Goal: Task Accomplishment & Management: Complete application form

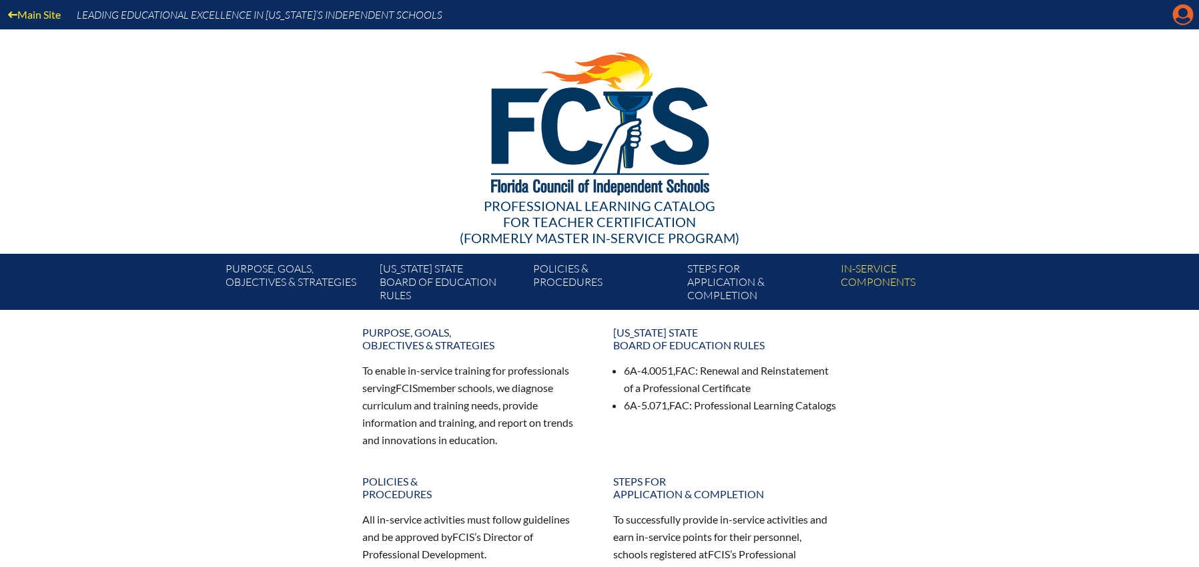
click at [1176, 19] on icon "Manage account" at bounding box center [1183, 14] width 21 height 21
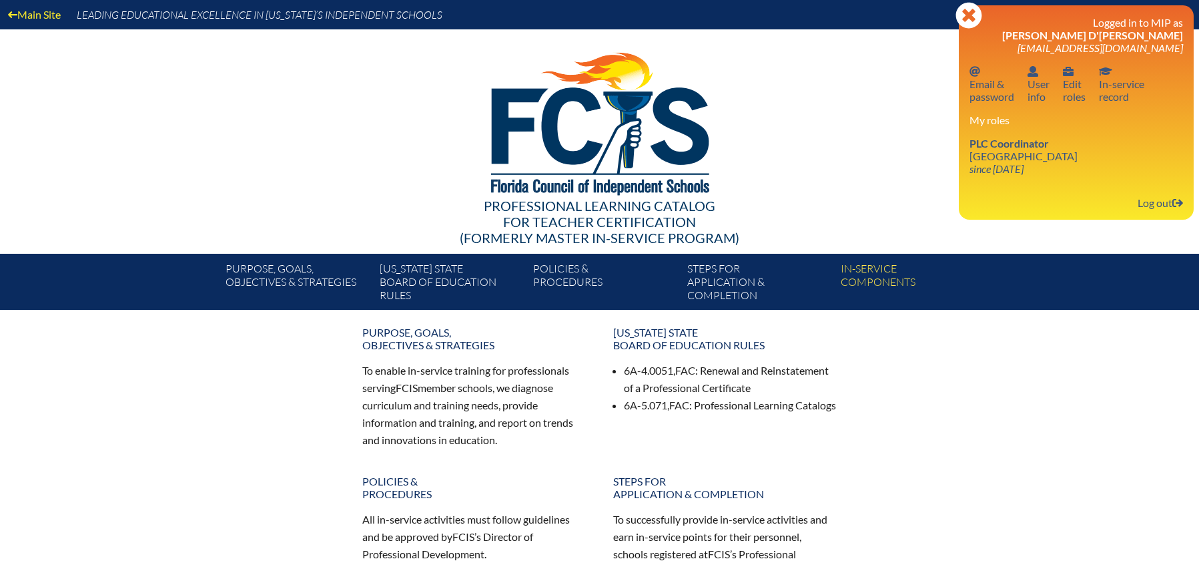
drag, startPoint x: 1051, startPoint y: 151, endPoint x: 696, endPoint y: 8, distance: 382.1
click at [1005, 152] on link "PLC Coordinator Lake Highland Preparatory School since 2023 Jun 6" at bounding box center [1023, 155] width 119 height 43
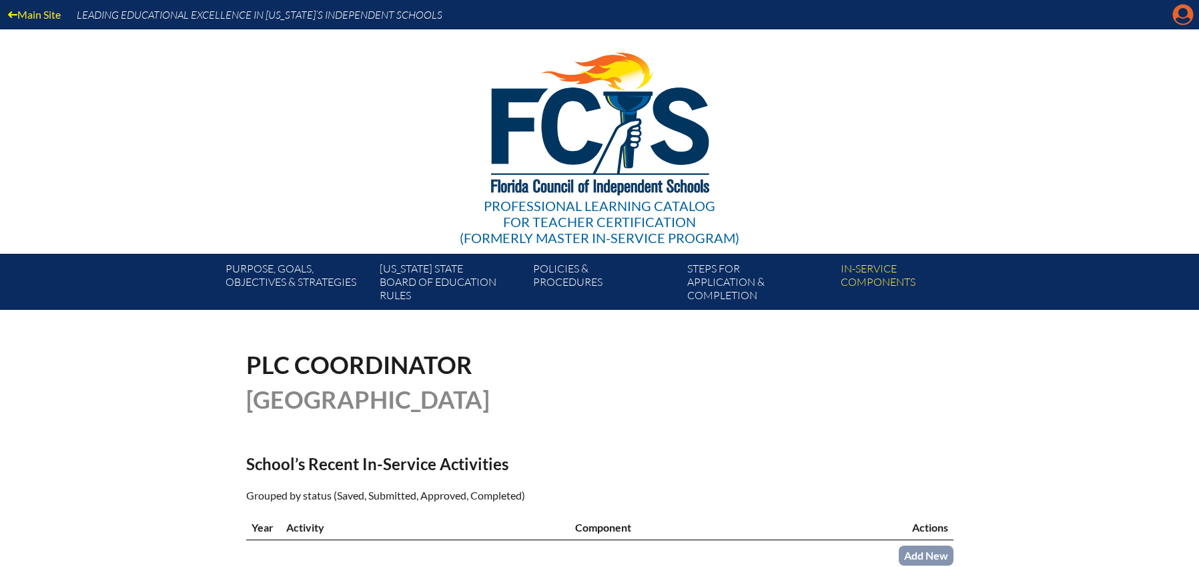
click at [1180, 14] on icon "Manage account" at bounding box center [1183, 14] width 21 height 21
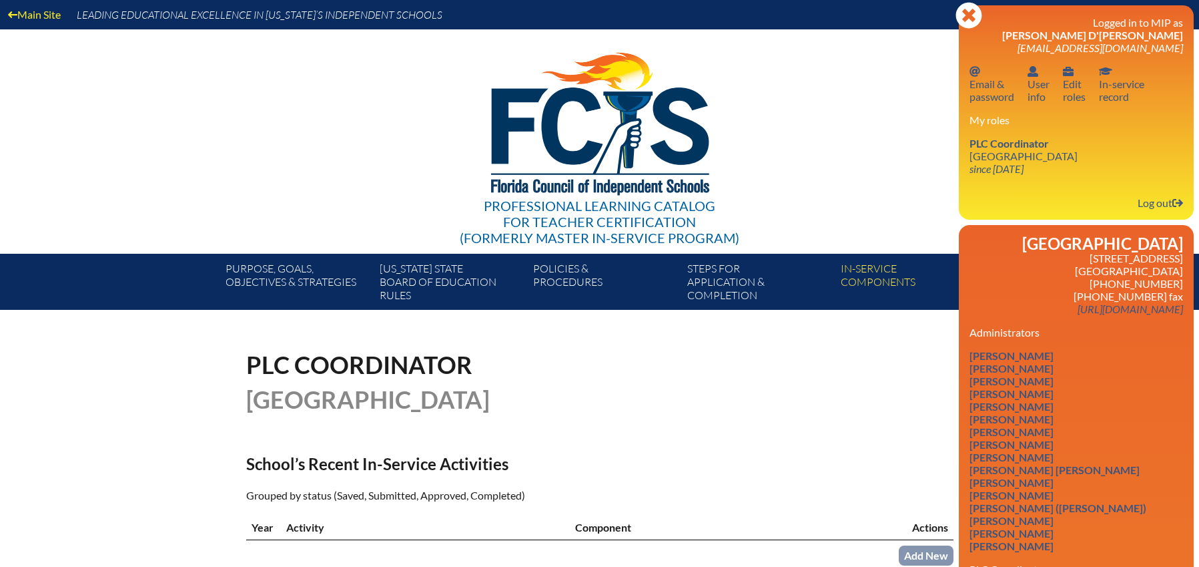
scroll to position [3, 0]
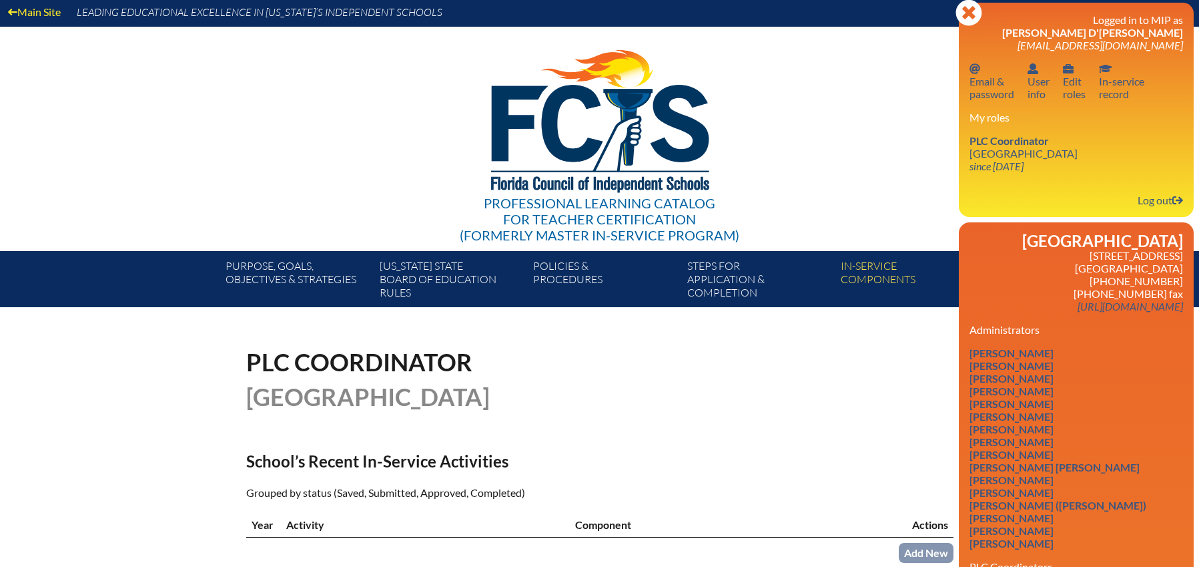
click at [695, 390] on div "PLC Coordinator Lake Highland Preparatory School" at bounding box center [599, 379] width 707 height 59
click at [695, 384] on div "PLC Coordinator Lake Highland Preparatory School" at bounding box center [599, 379] width 707 height 59
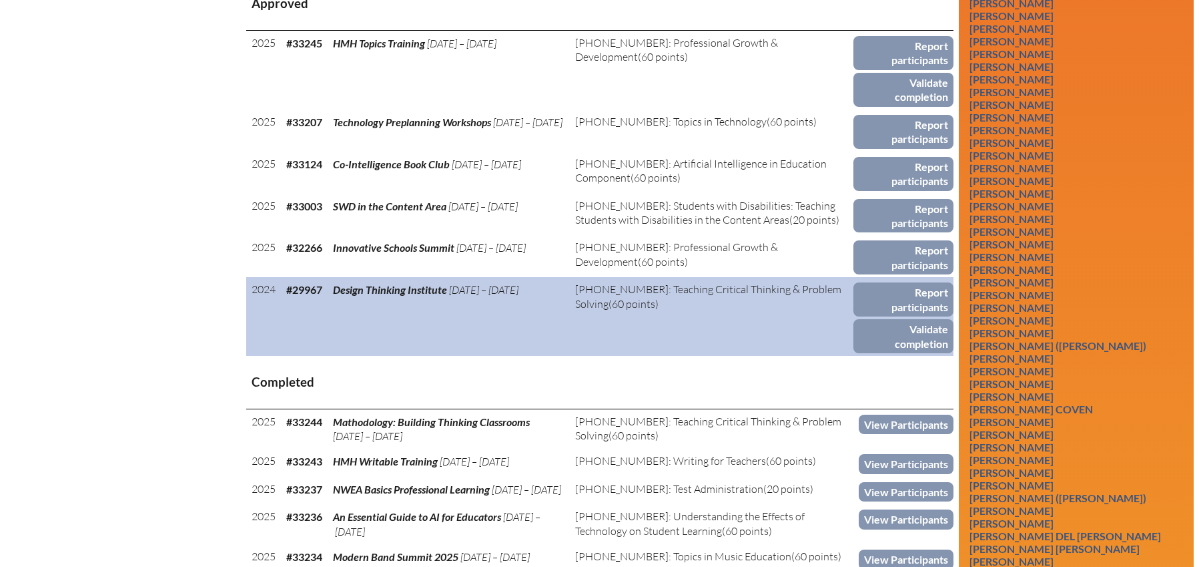
scroll to position [574, 0]
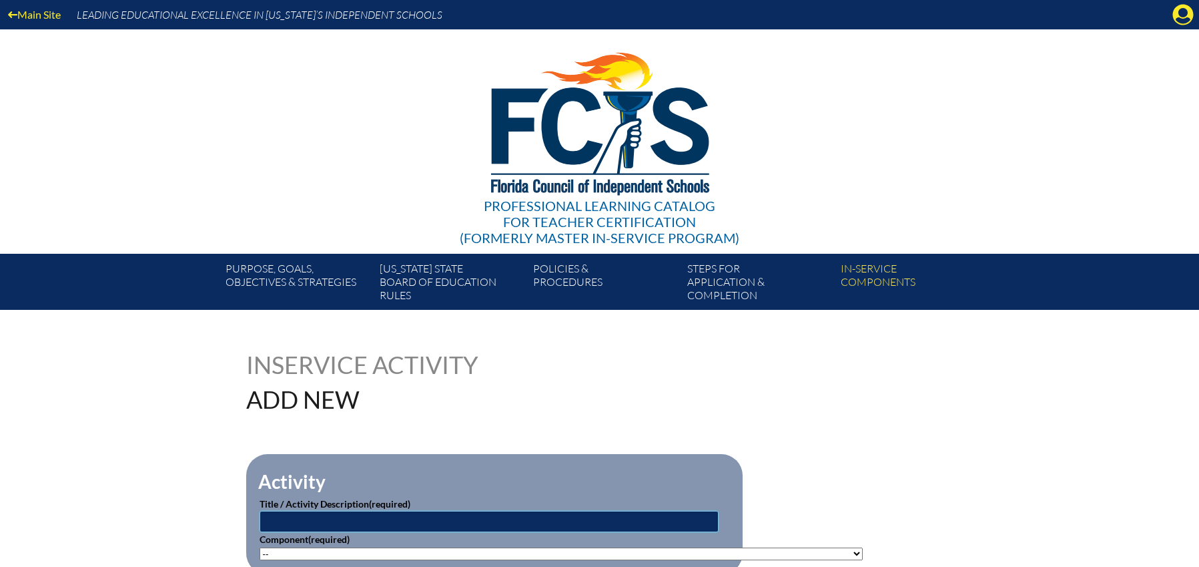
click at [328, 514] on input "text" at bounding box center [489, 521] width 459 height 21
paste input "Reading Difficulties, Disabilities and [MEDICAL_DATA]"
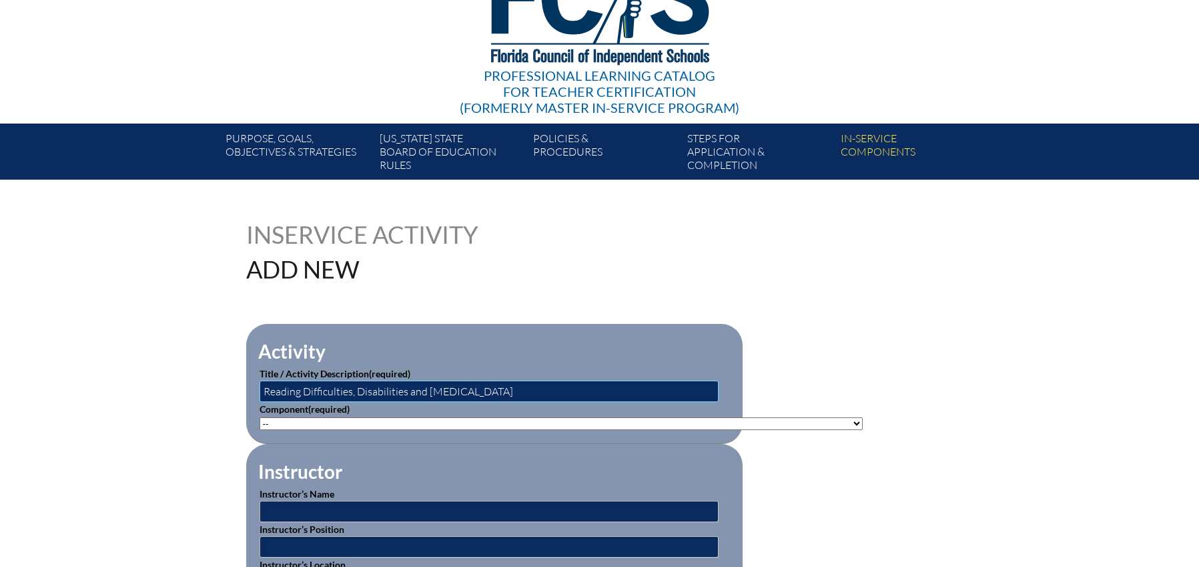
scroll to position [188, 0]
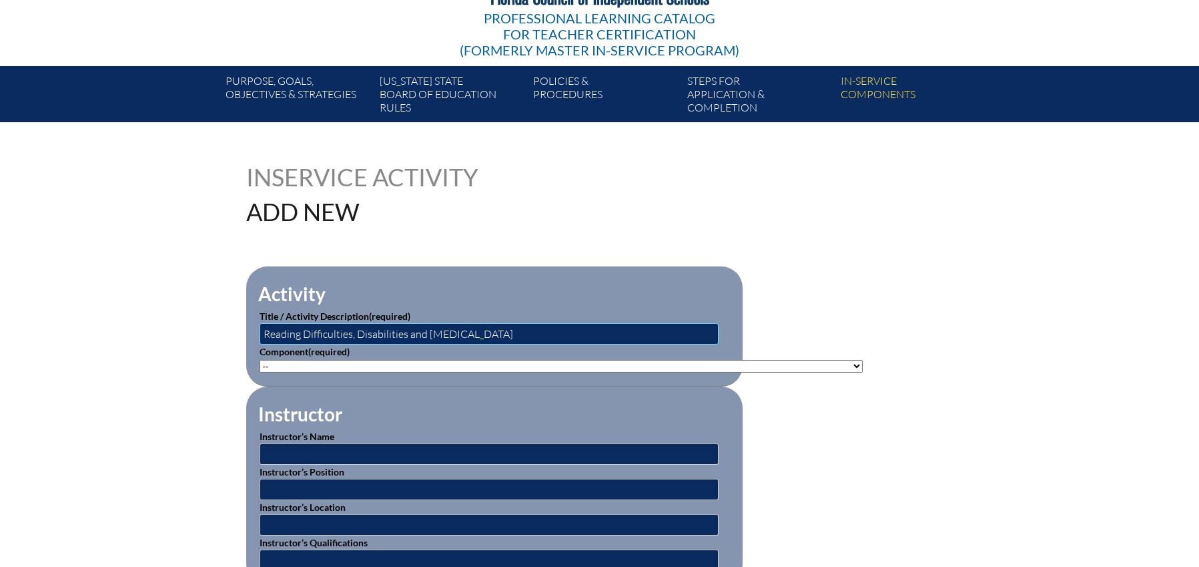
type input "Reading Difficulties, Disabilities and [MEDICAL_DATA]"
click at [333, 362] on select"]"] "-- 1-000-001: Appropriate Art Activities 1-000-002: Concept and Art Process for…" at bounding box center [561, 366] width 603 height 13
select select"]"] "156770"
click at [260, 360] on select"]"] "-- 1-000-001: Appropriate Art Activities 1-000-002: Concept and Art Process for…" at bounding box center [561, 366] width 603 height 13
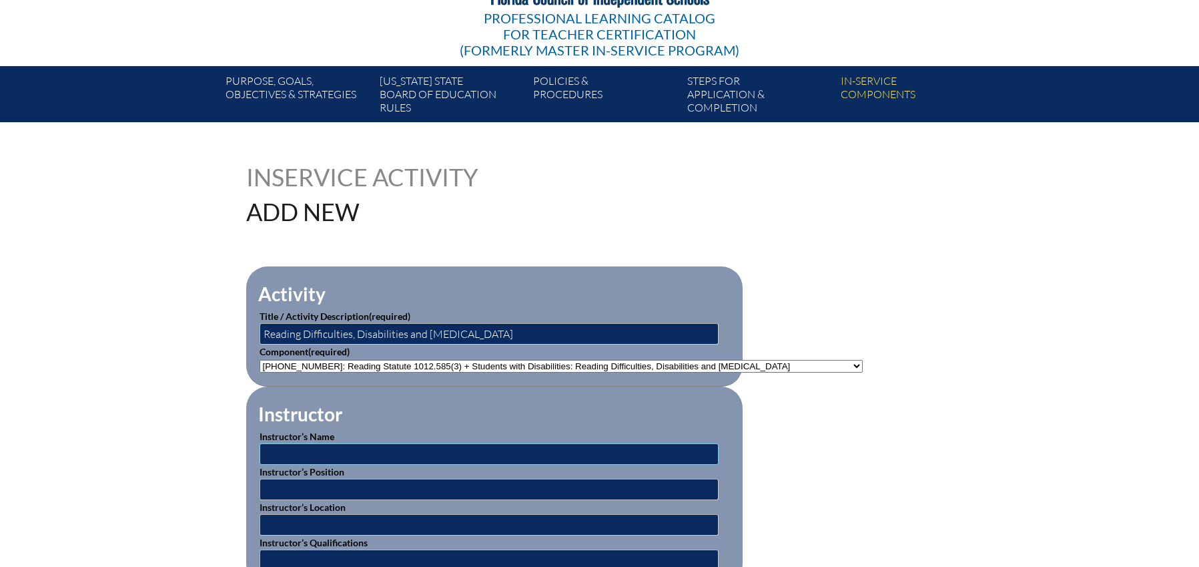
click at [396, 451] on input "text" at bounding box center [489, 453] width 459 height 21
type input "BEESS Portal"
click at [401, 414] on fieldset "Instructor Instructor’s Name BEESS Portal Instructor’s Position Instructor’s Lo…" at bounding box center [494, 485] width 497 height 198
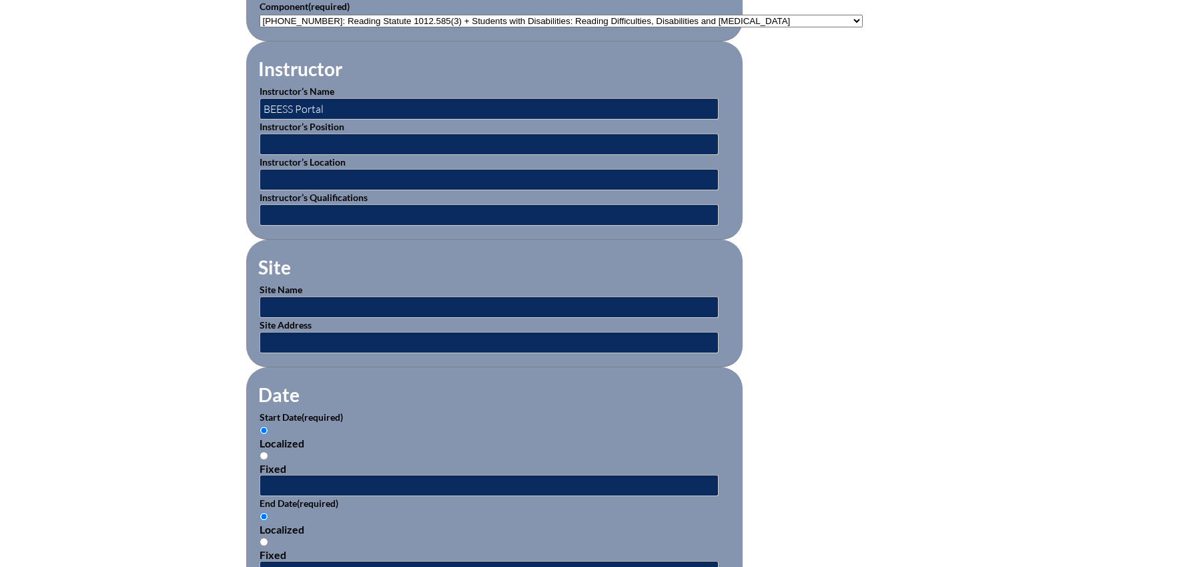
scroll to position [533, 0]
click at [335, 296] on input "text" at bounding box center [489, 306] width 459 height 21
type input "BEESS Portal"
click at [378, 409] on p "Start Date (required)" at bounding box center [495, 416] width 470 height 14
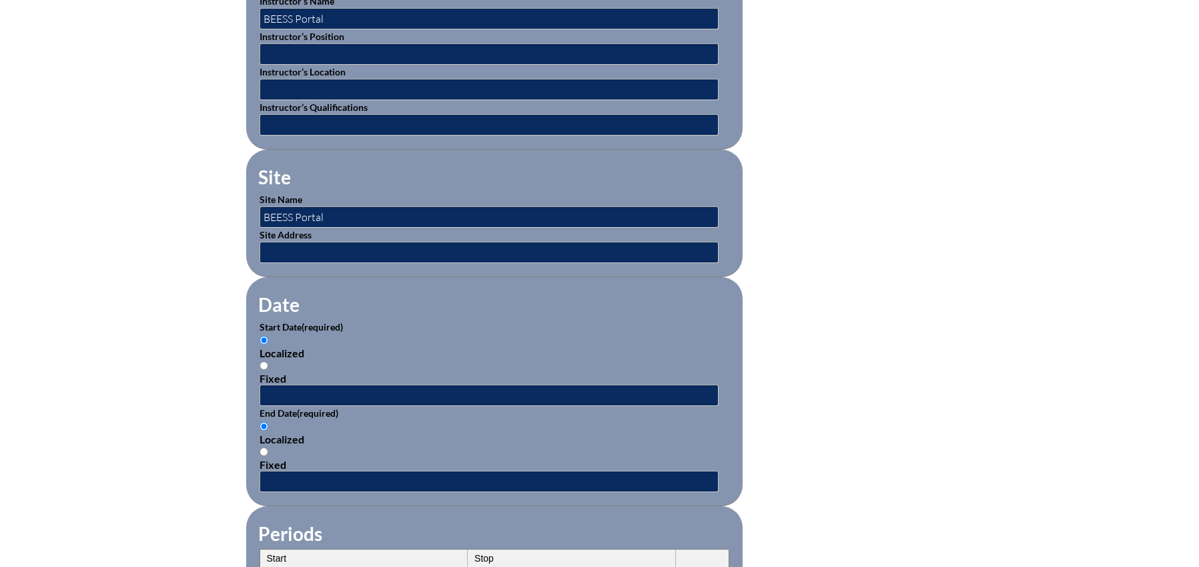
scroll to position [631, 0]
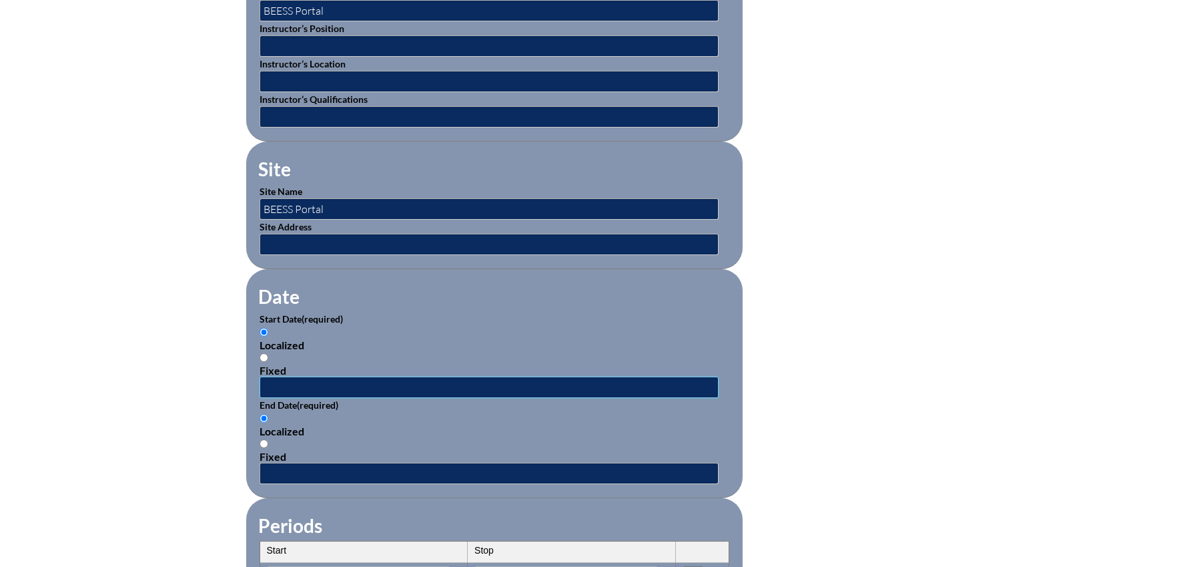
click at [336, 386] on input "text" at bounding box center [489, 386] width 459 height 21
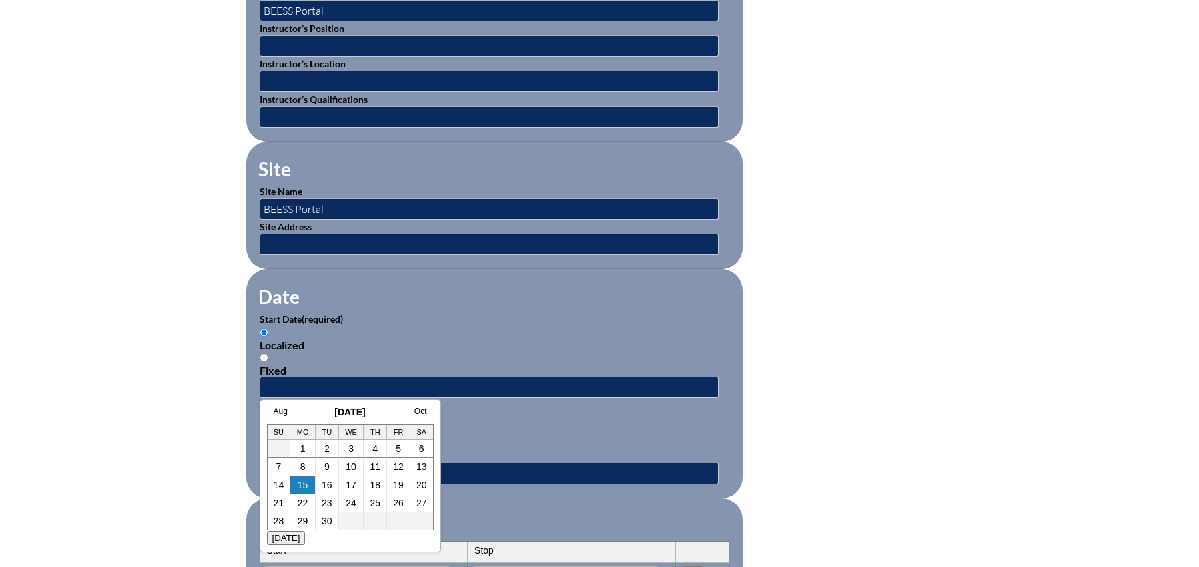
click at [300, 488] on link "15" at bounding box center [303, 484] width 11 height 11
type input "2025-09-15 2:16 PM"
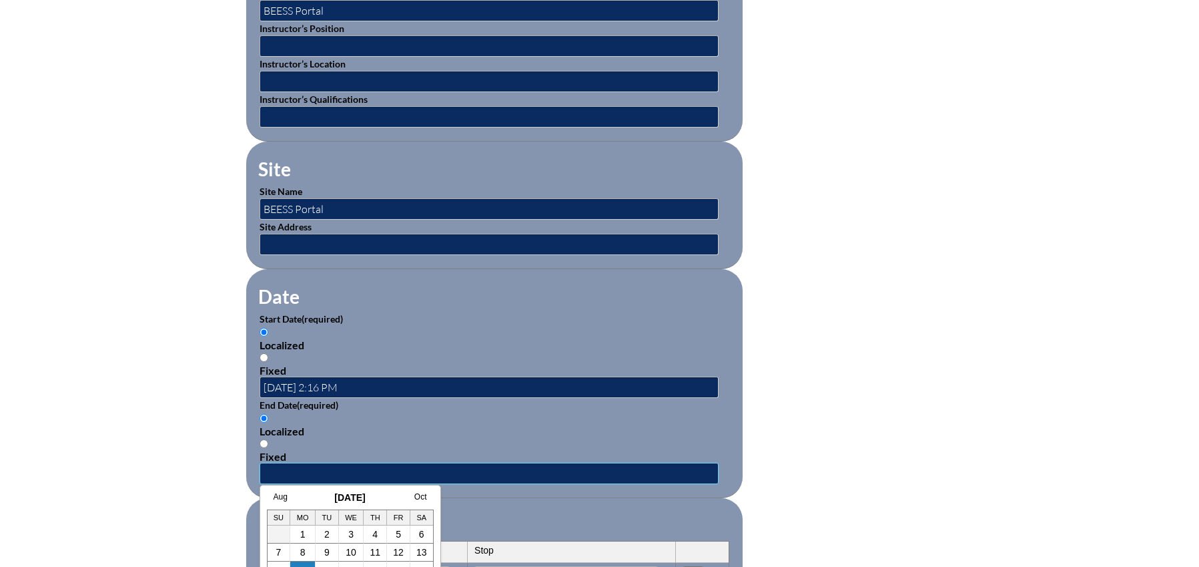
click at [338, 463] on input "text" at bounding box center [489, 473] width 459 height 21
click at [300, 561] on td "8" at bounding box center [302, 552] width 25 height 18
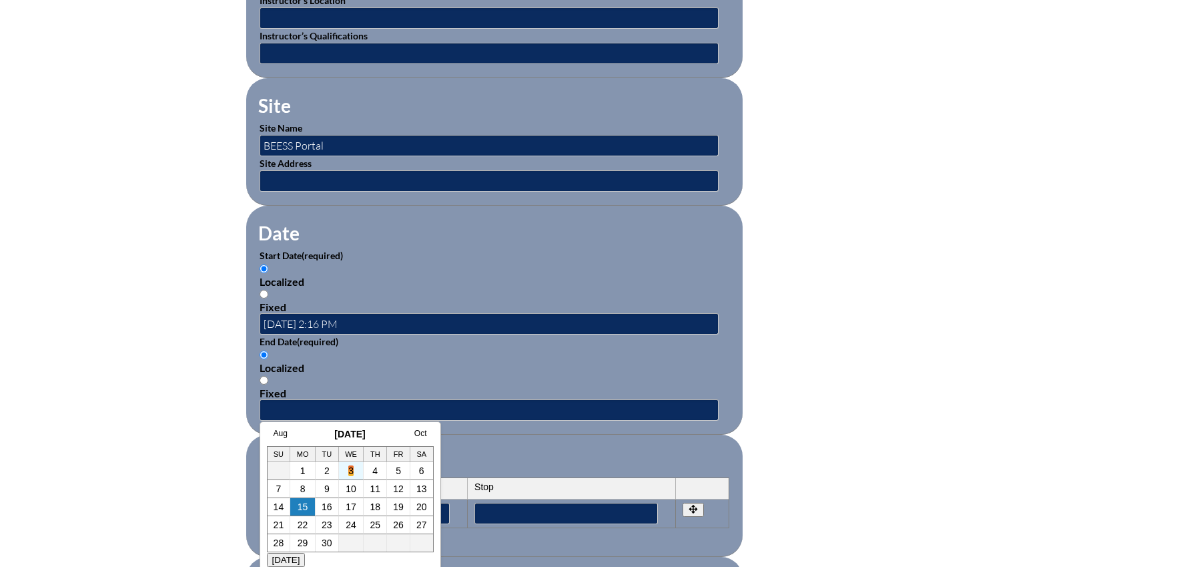
scroll to position [710, 0]
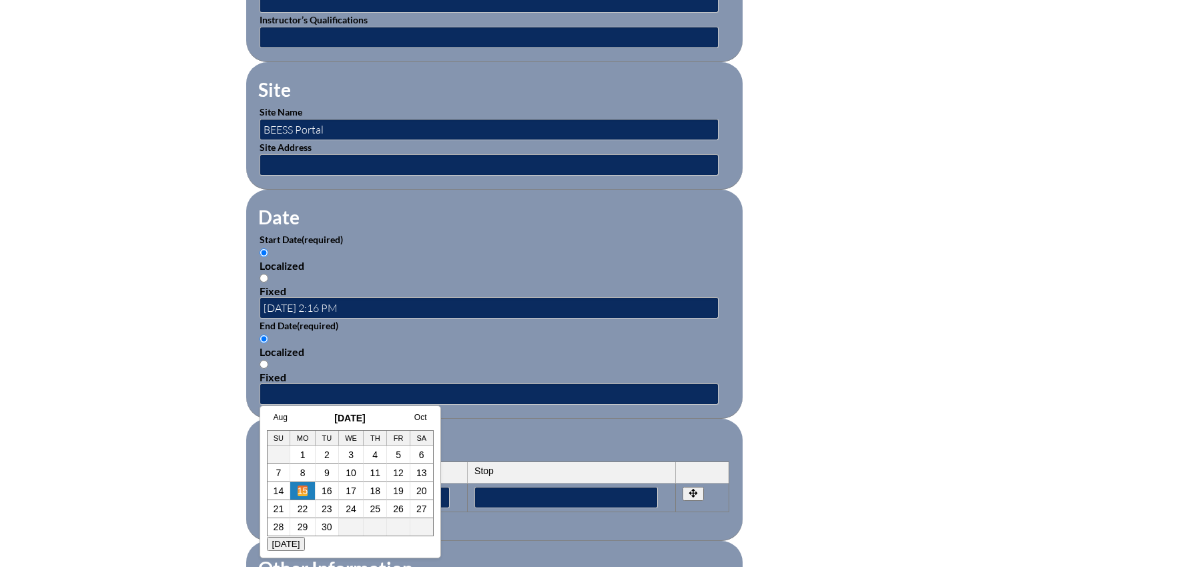
click at [306, 491] on link "15" at bounding box center [303, 490] width 11 height 11
type input "2025-09-15 2:16 PM"
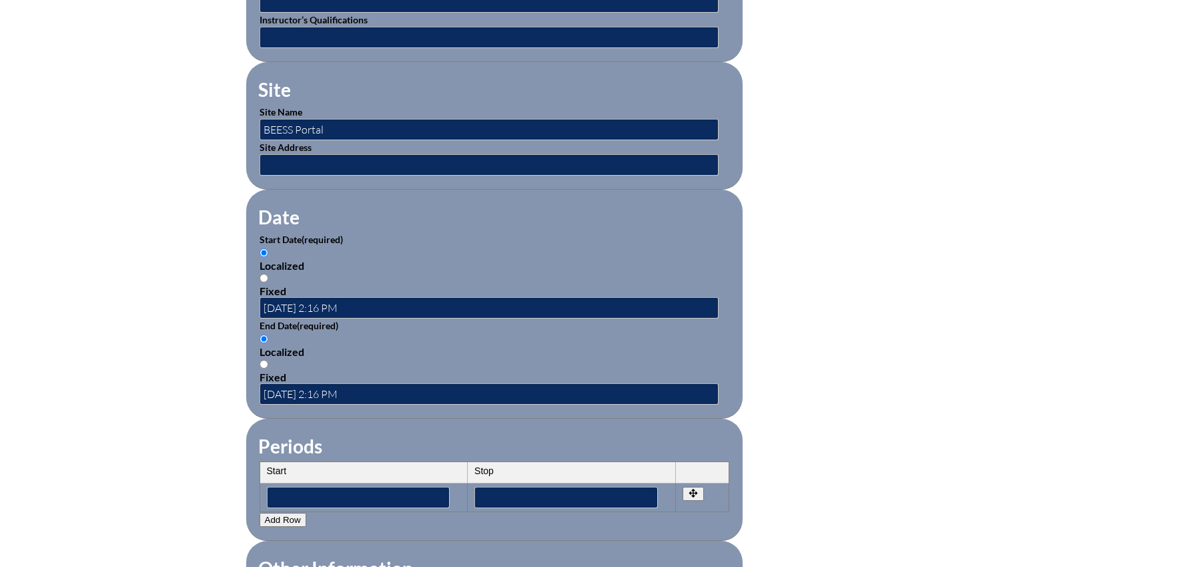
click at [420, 428] on fieldset "Periods Start Stop No rows created Add new row Start Stop Start Stop" at bounding box center [494, 479] width 497 height 122
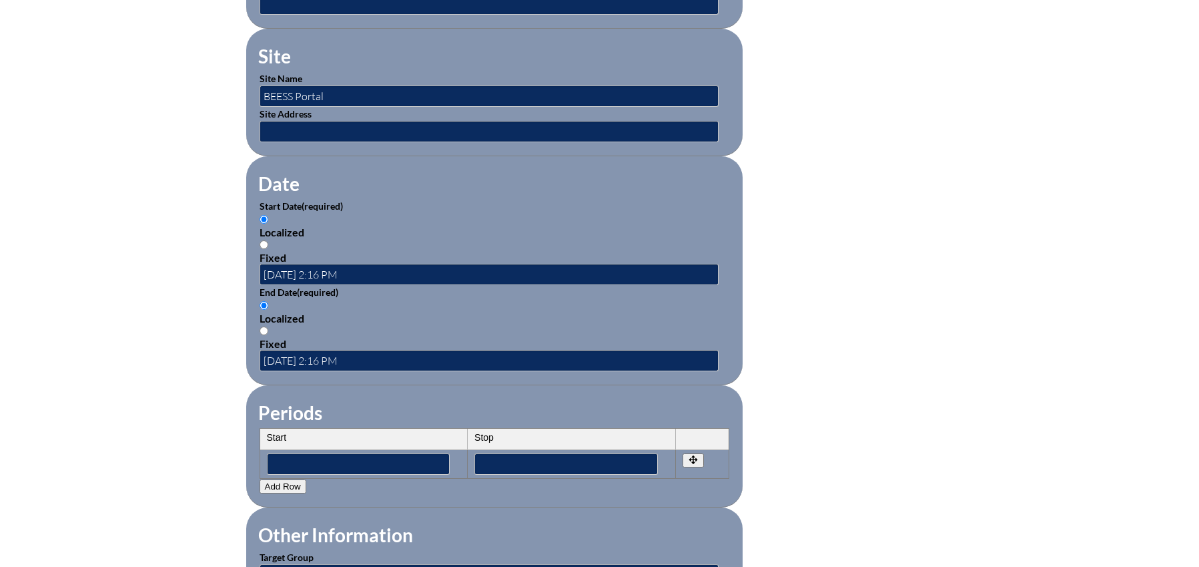
scroll to position [1114, 0]
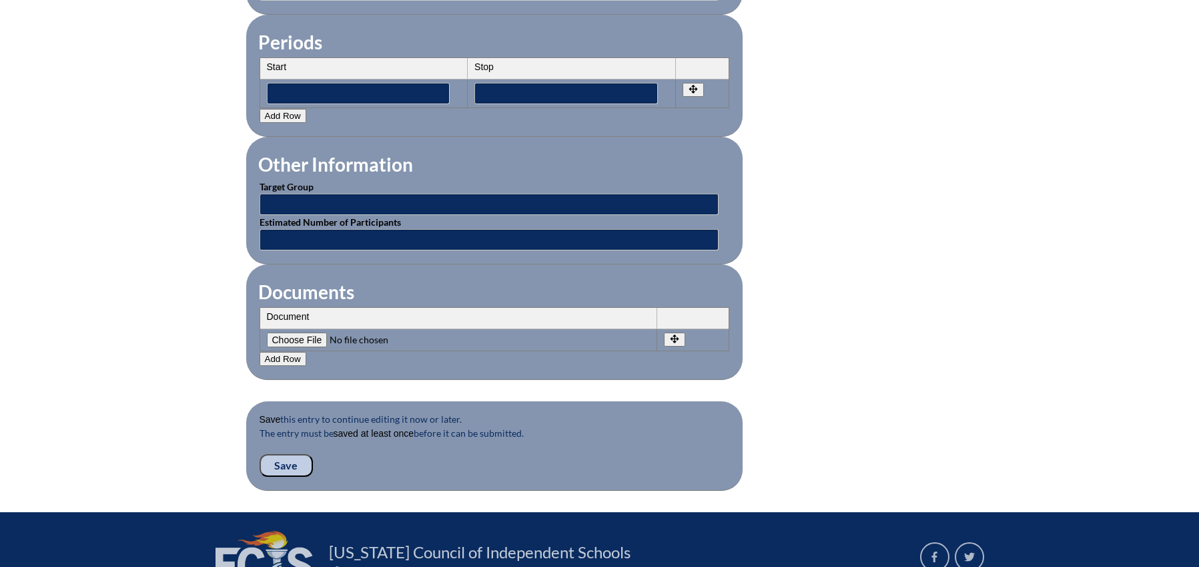
click at [292, 466] on fieldset "Save this entry to continue editing it now or later. The entry must be saved at…" at bounding box center [494, 445] width 497 height 89
click at [291, 454] on input "Save" at bounding box center [286, 465] width 53 height 23
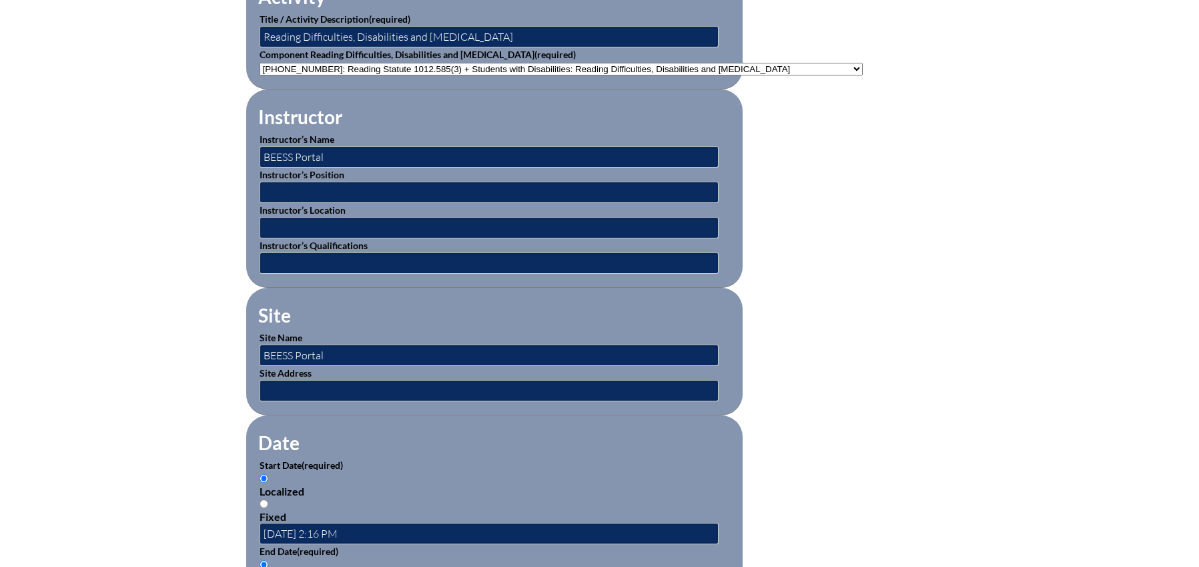
scroll to position [1281, 0]
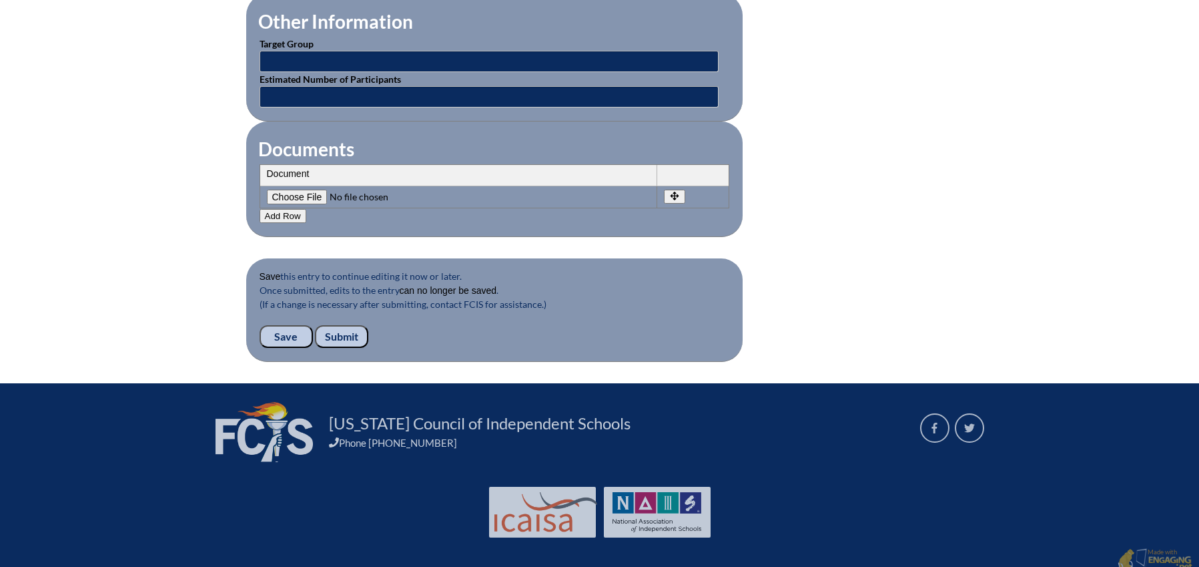
click at [335, 325] on input "Submit" at bounding box center [341, 336] width 53 height 23
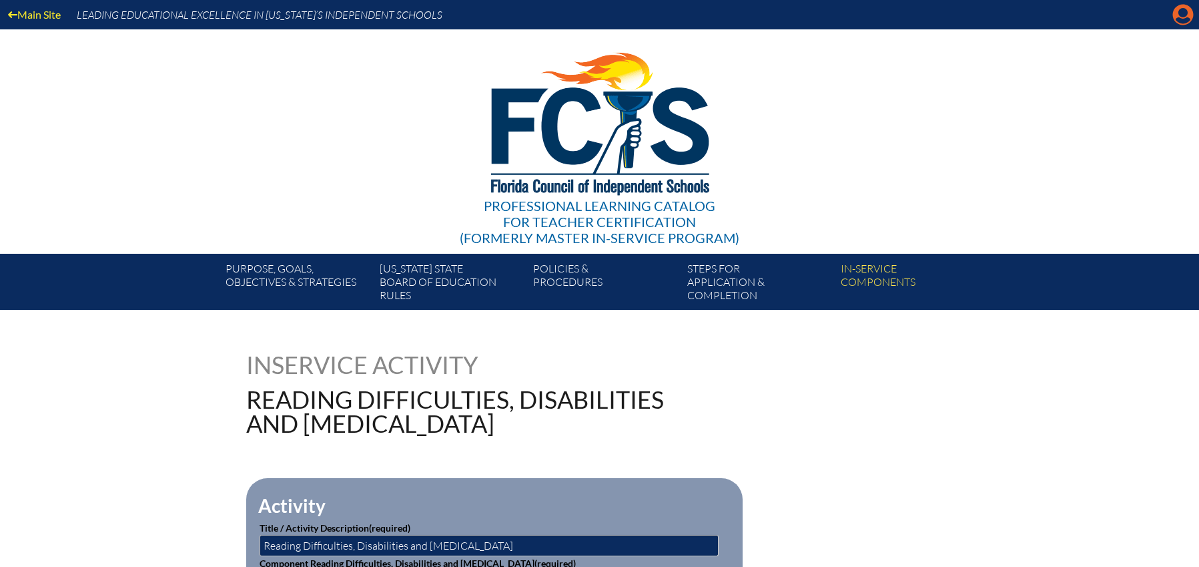
click at [1181, 15] on icon "Manage account" at bounding box center [1183, 14] width 21 height 21
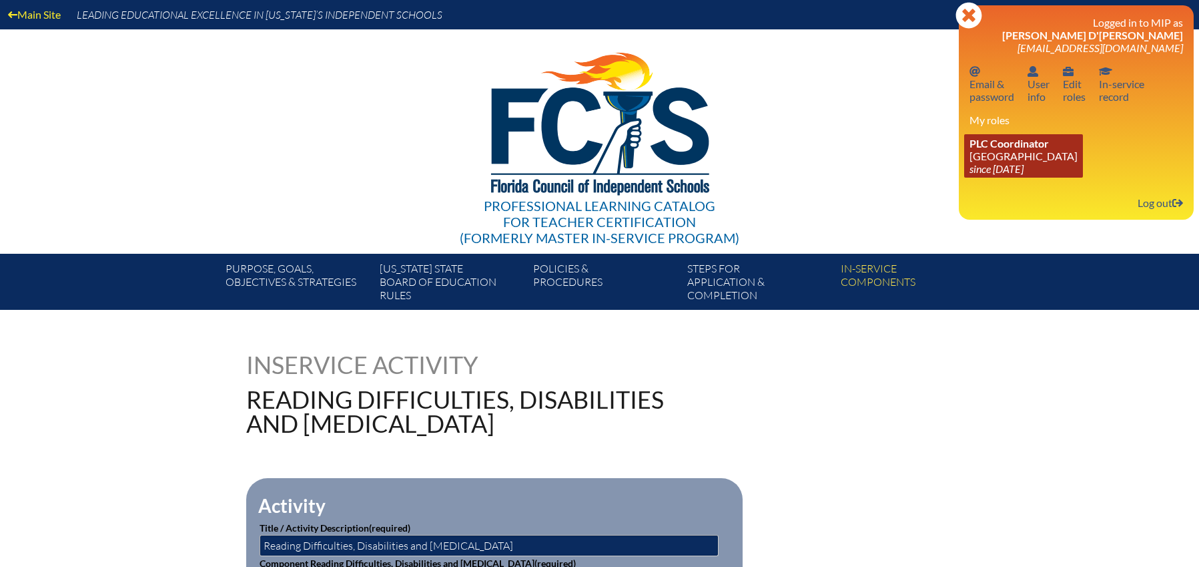
click at [1011, 143] on span "PLC Coordinator" at bounding box center [1009, 143] width 79 height 13
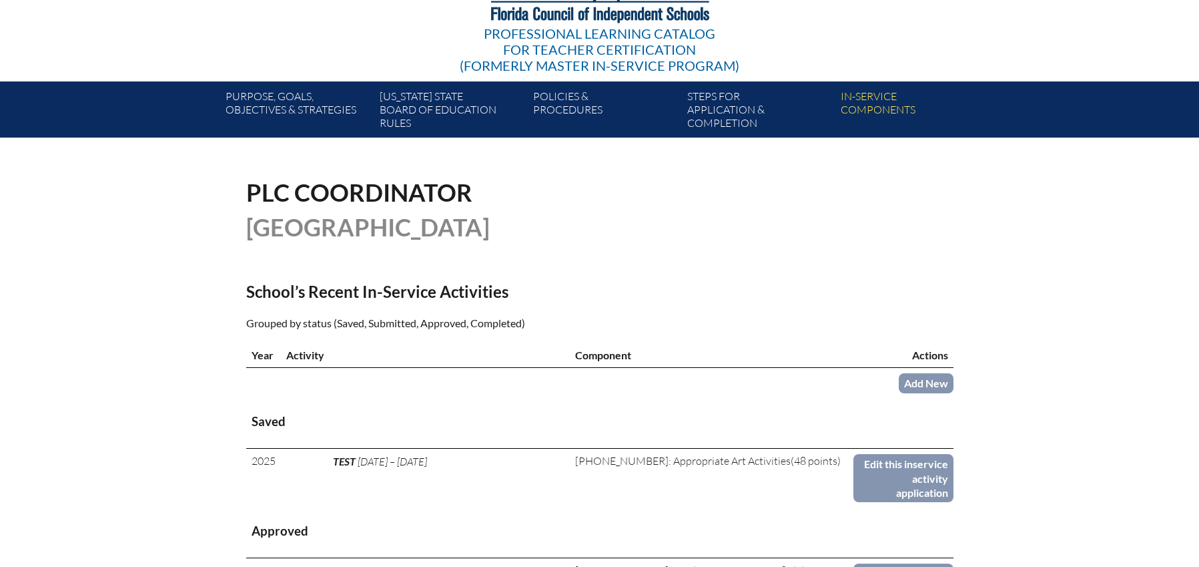
scroll to position [402, 0]
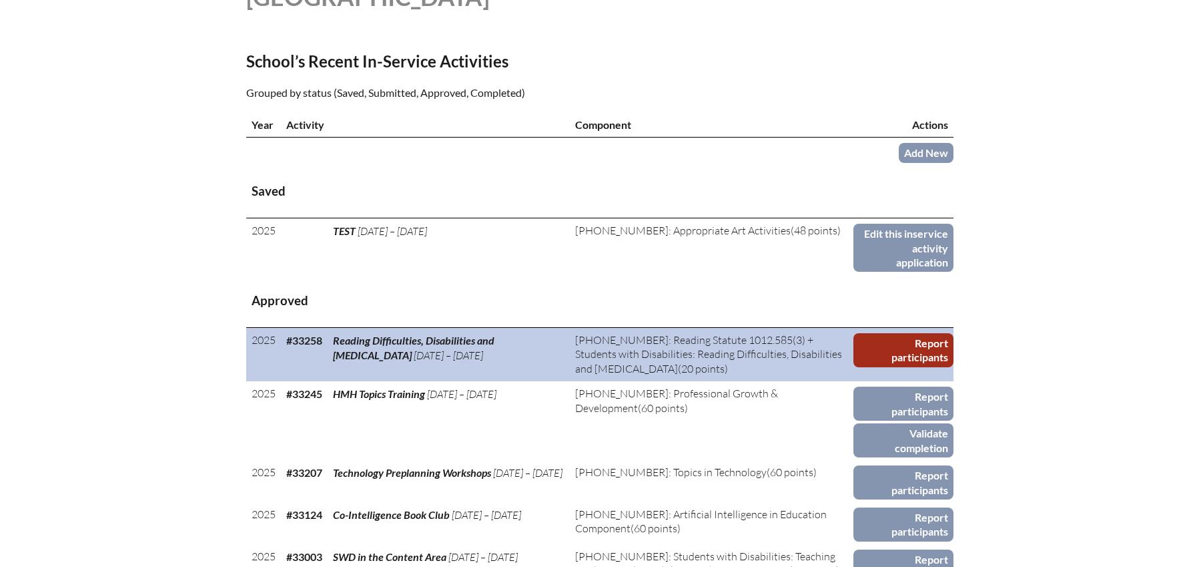
click at [909, 346] on link "Report participants" at bounding box center [904, 350] width 100 height 34
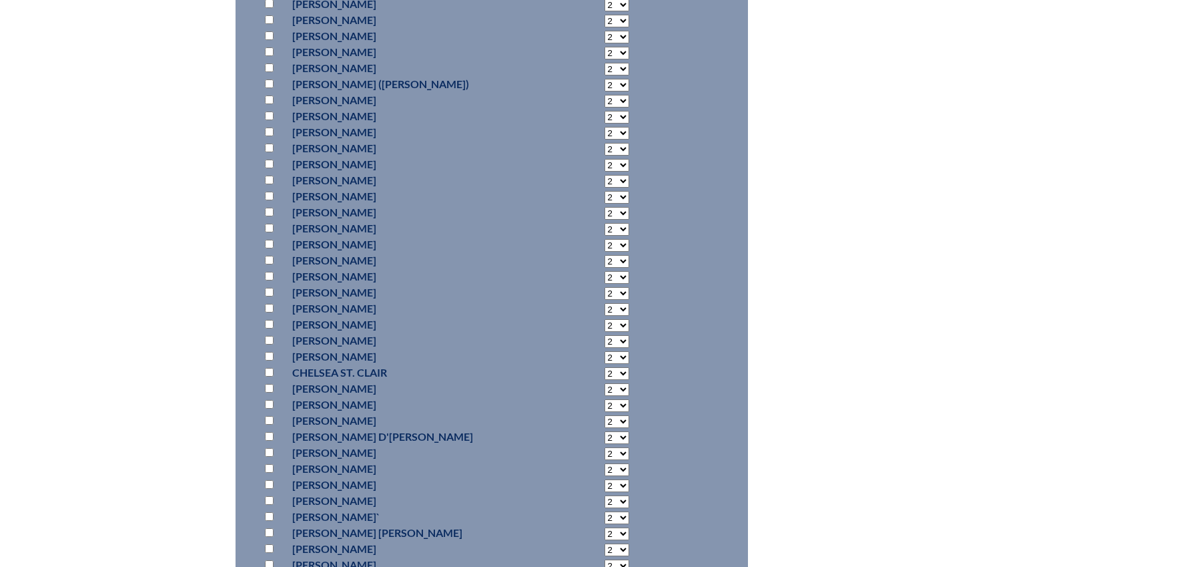
scroll to position [3537, 0]
click at [268, 358] on input "checkbox" at bounding box center [269, 360] width 9 height 9
checkbox input "true"
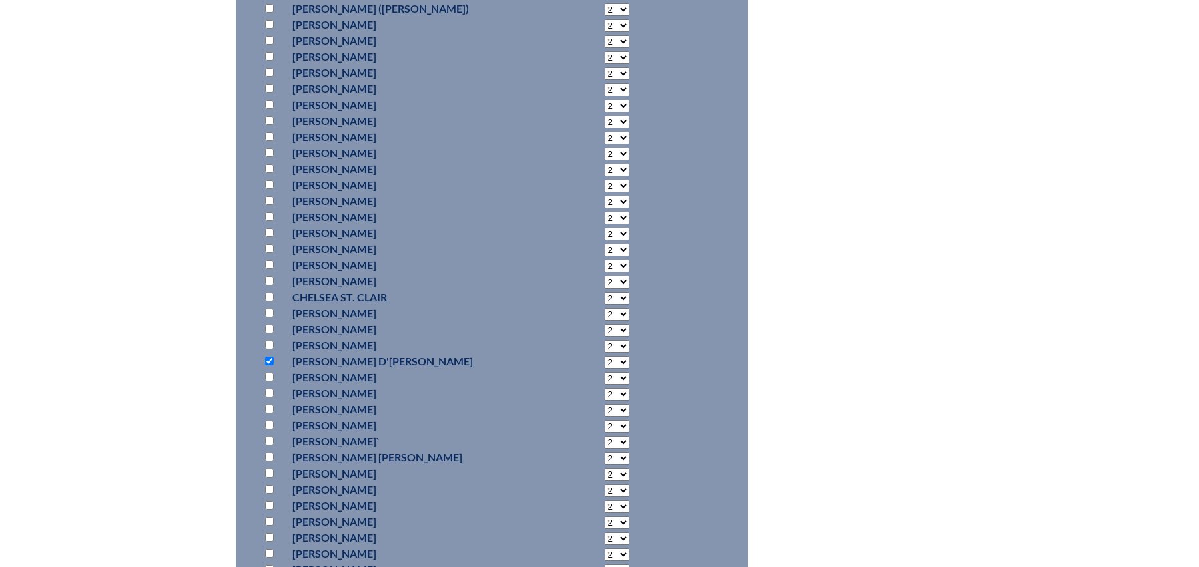
click at [605, 359] on select "2 3 4 5 6 7 8 9 10 11 12 13 14 15 16 17 18 19 20 0" at bounding box center [617, 362] width 25 height 13
select select "20"
click at [605, 356] on select "2 3 4 5 6 7 8 9 10 11 12 13 14 15 16 17 18 19 20 0" at bounding box center [617, 362] width 25 height 13
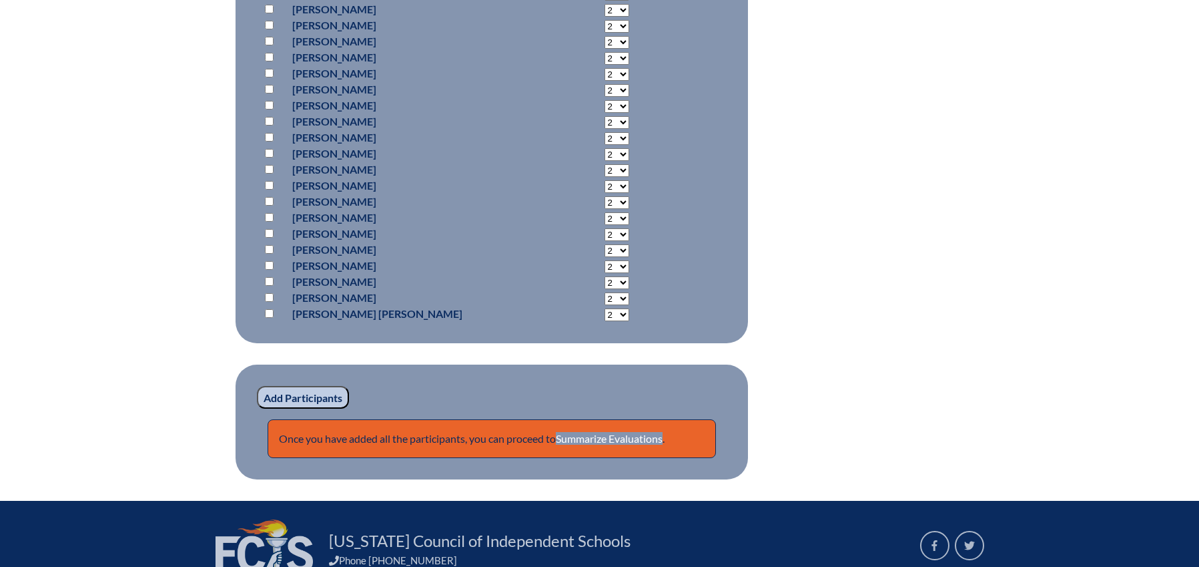
scroll to position [4255, 0]
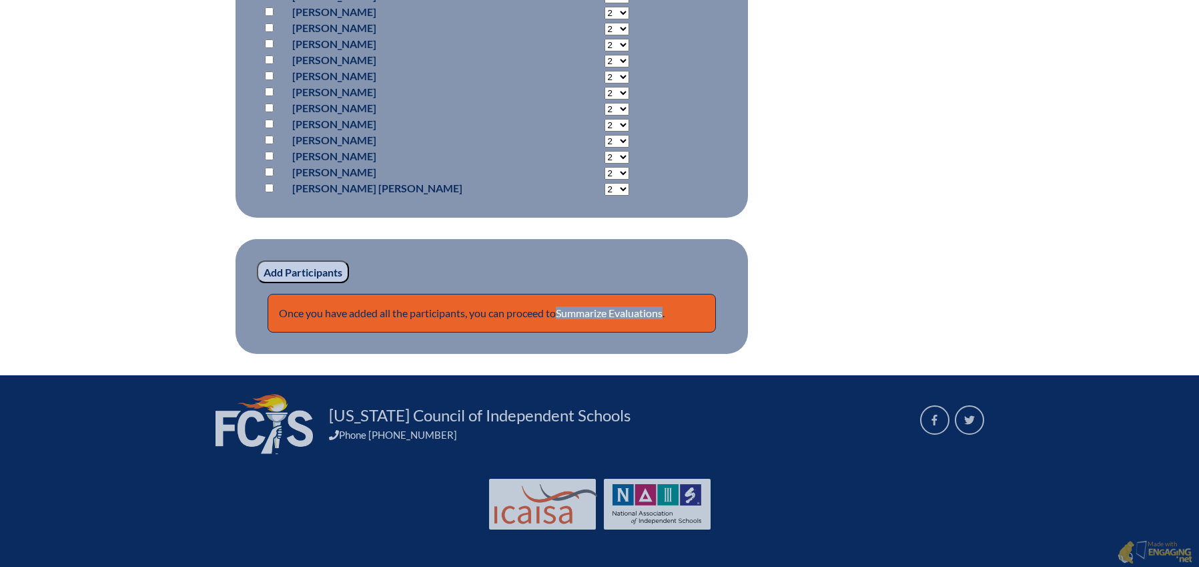
click at [322, 270] on input "Add Participants" at bounding box center [303, 271] width 92 height 23
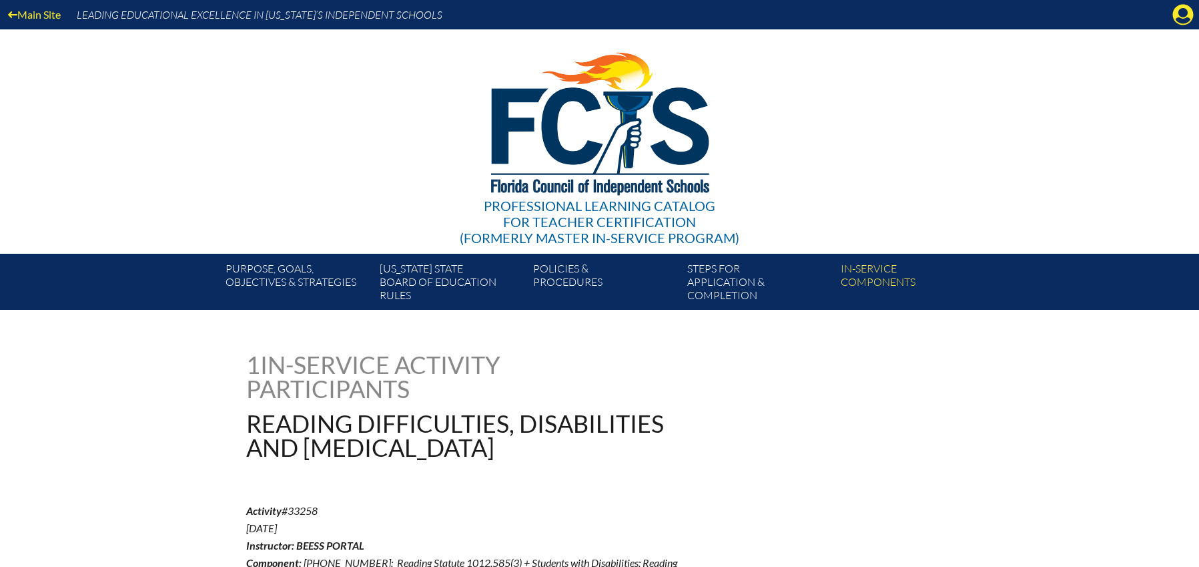
scroll to position [4312, 0]
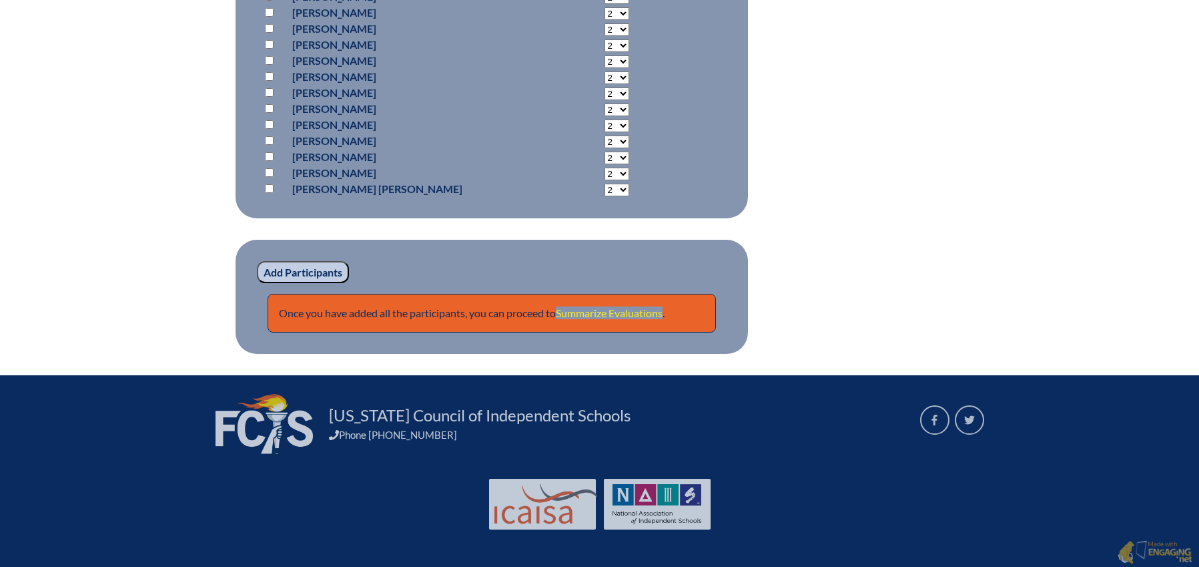
click at [601, 309] on link "Summarize Evaluations" at bounding box center [609, 312] width 107 height 13
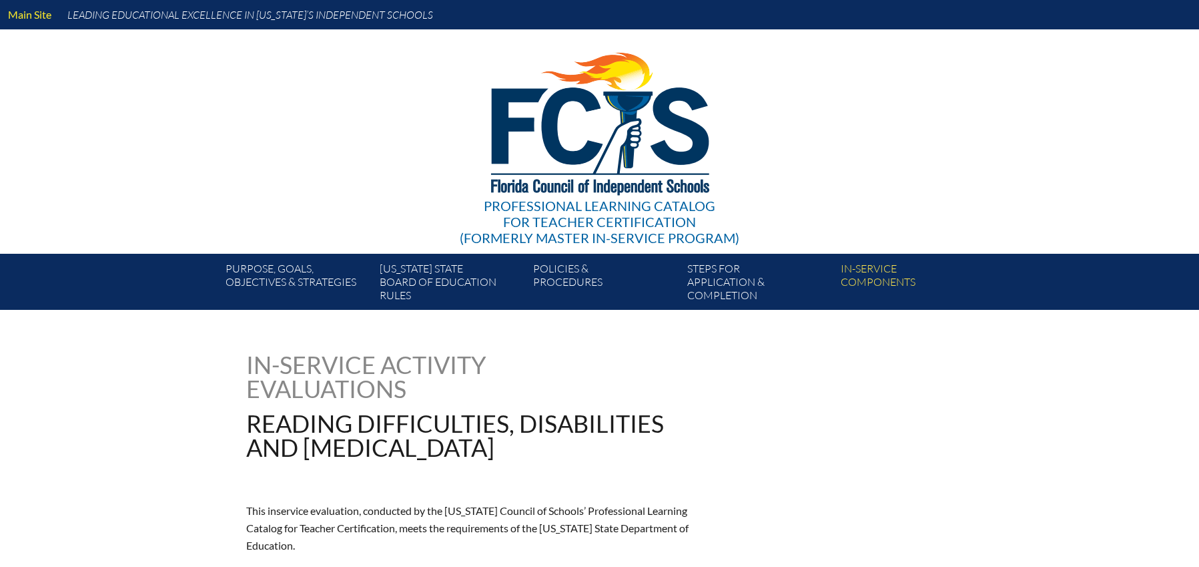
type input "0"
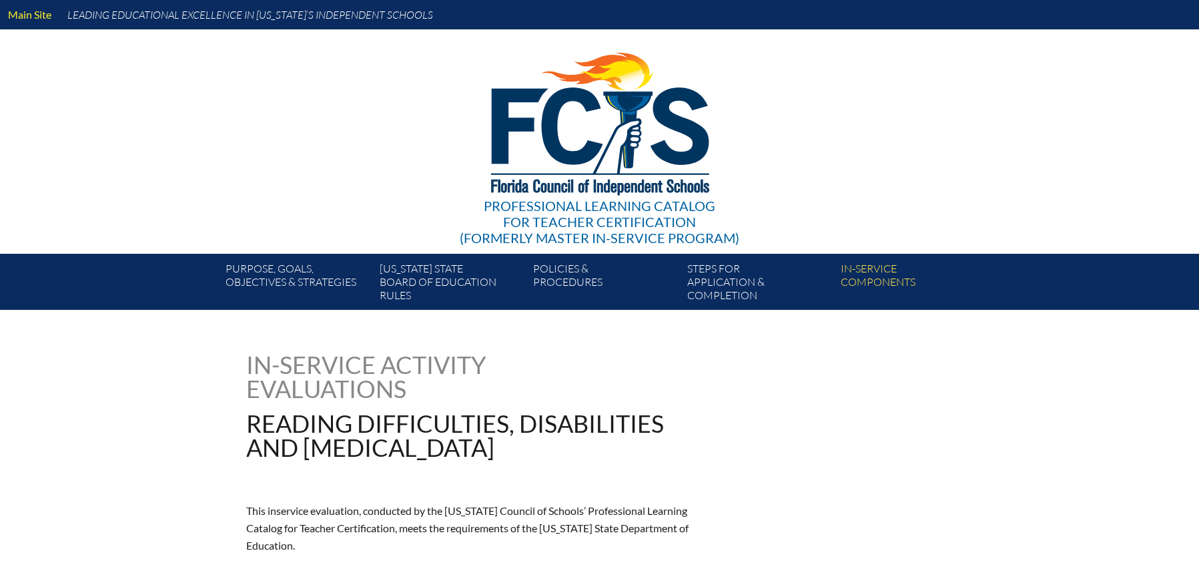
type input "0"
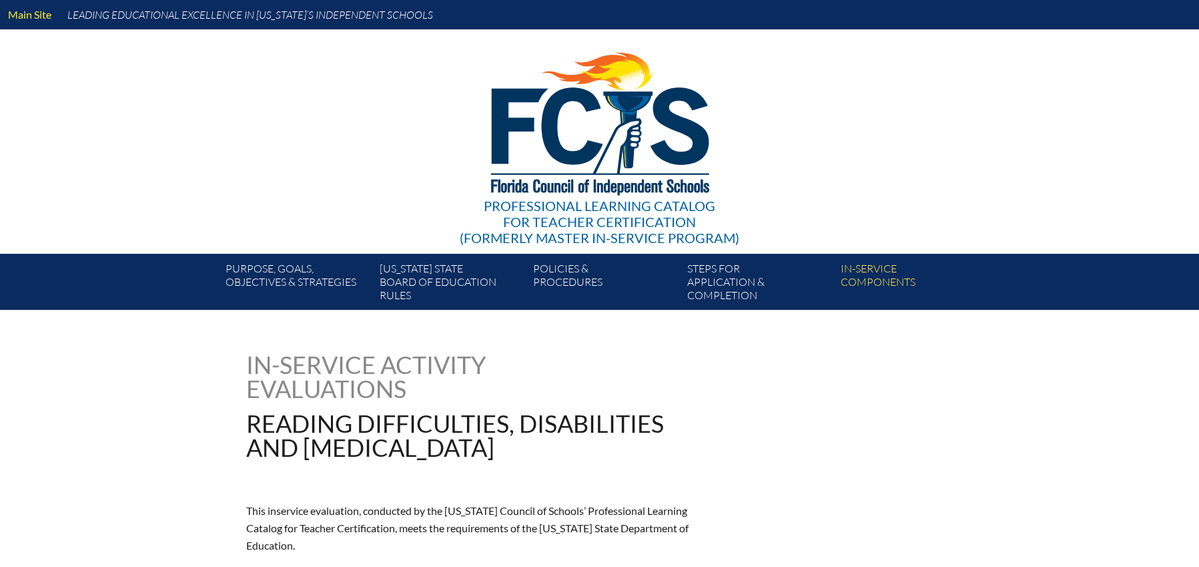
type input "0"
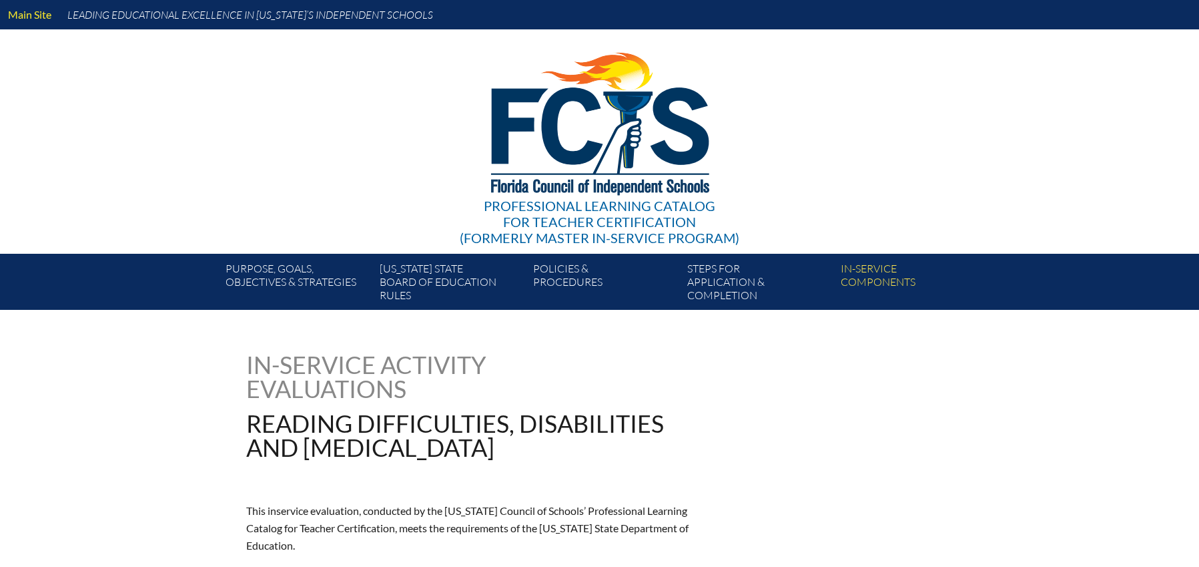
type input "0"
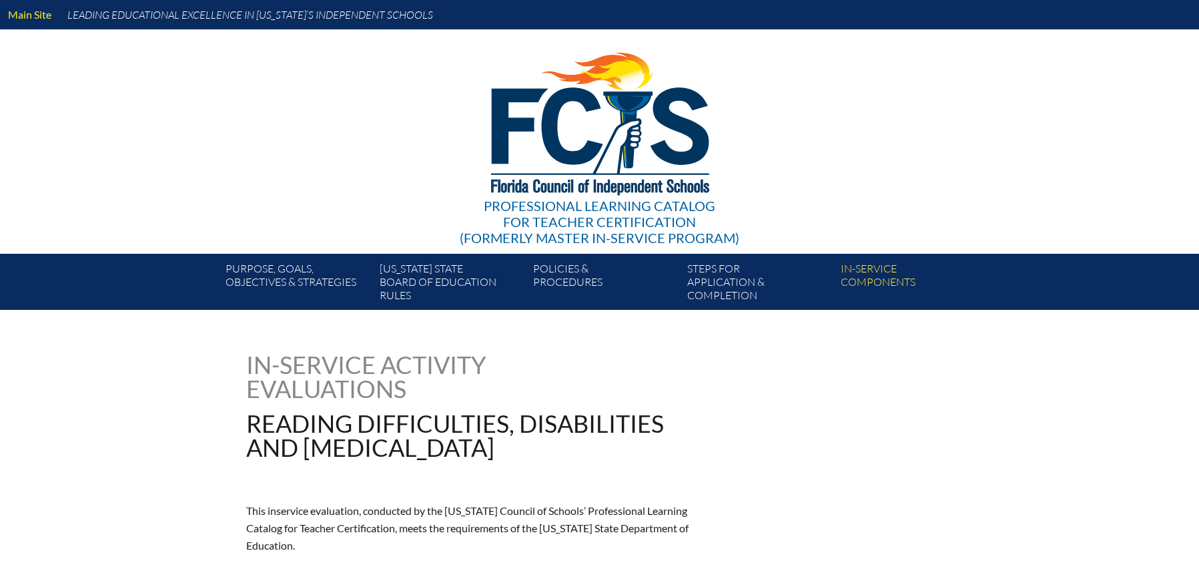
type input "0"
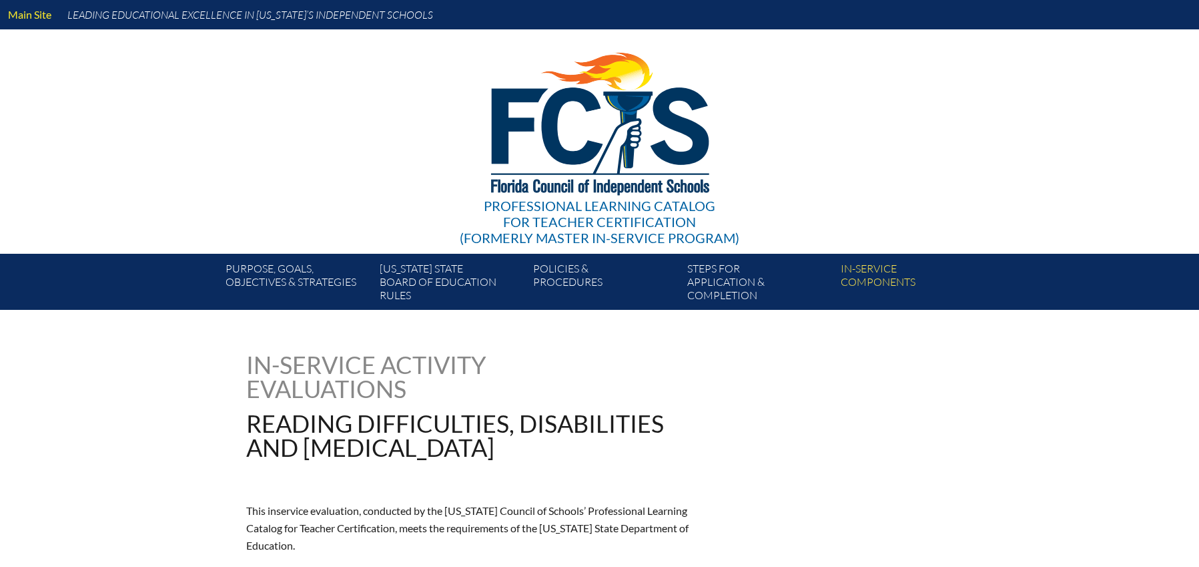
type input "0"
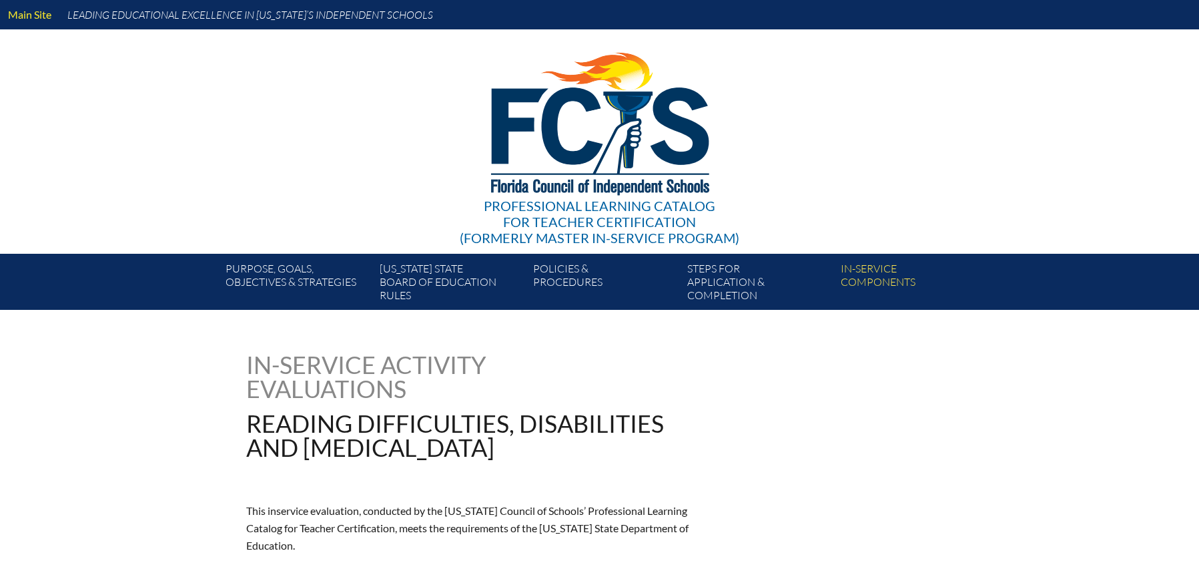
type input "0"
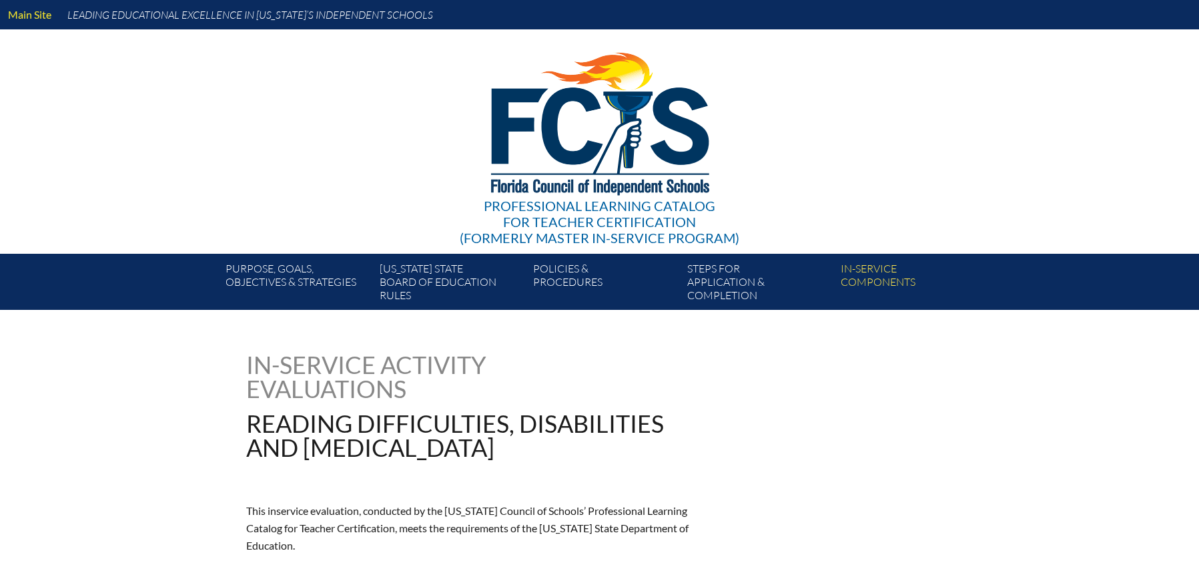
type input "0"
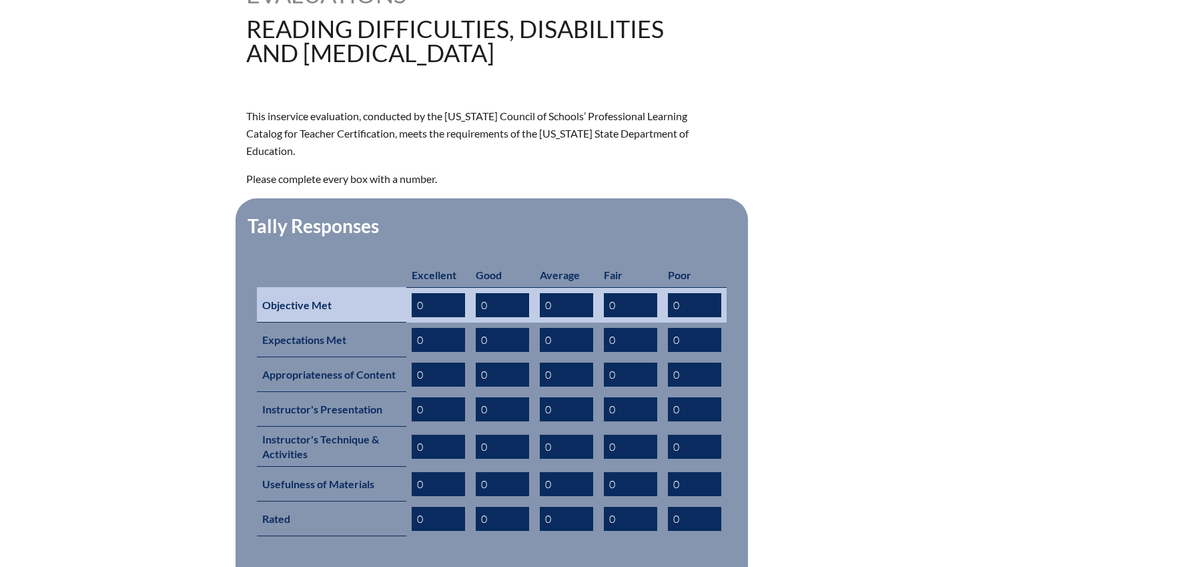
scroll to position [397, 0]
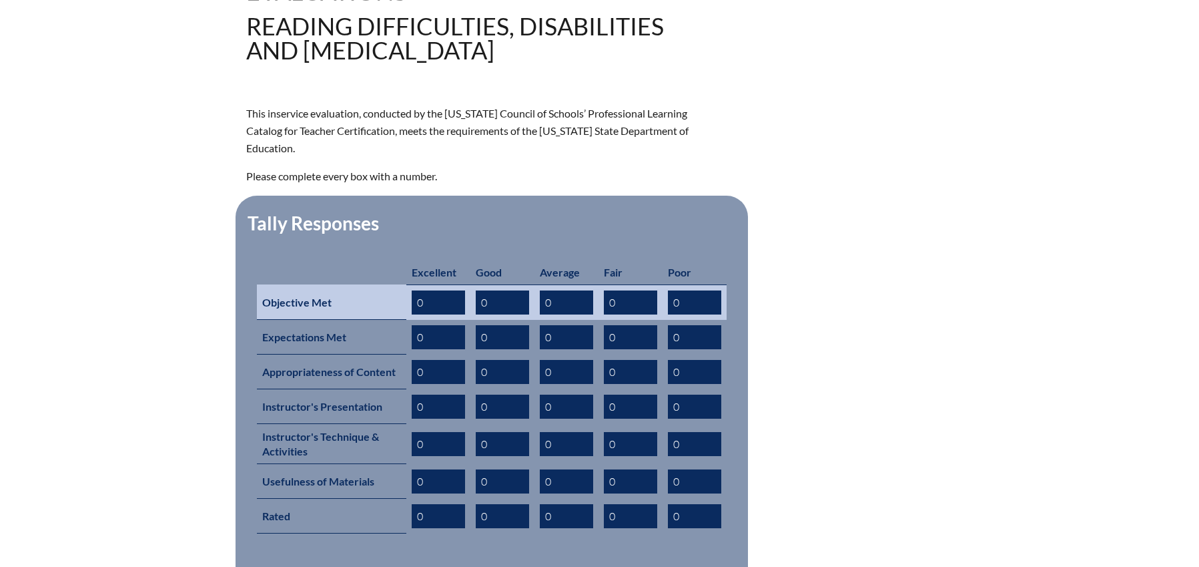
drag, startPoint x: 439, startPoint y: 280, endPoint x: 389, endPoint y: 282, distance: 49.5
click at [389, 284] on tr "Objective Met 0 0 0 0 0" at bounding box center [492, 301] width 470 height 35
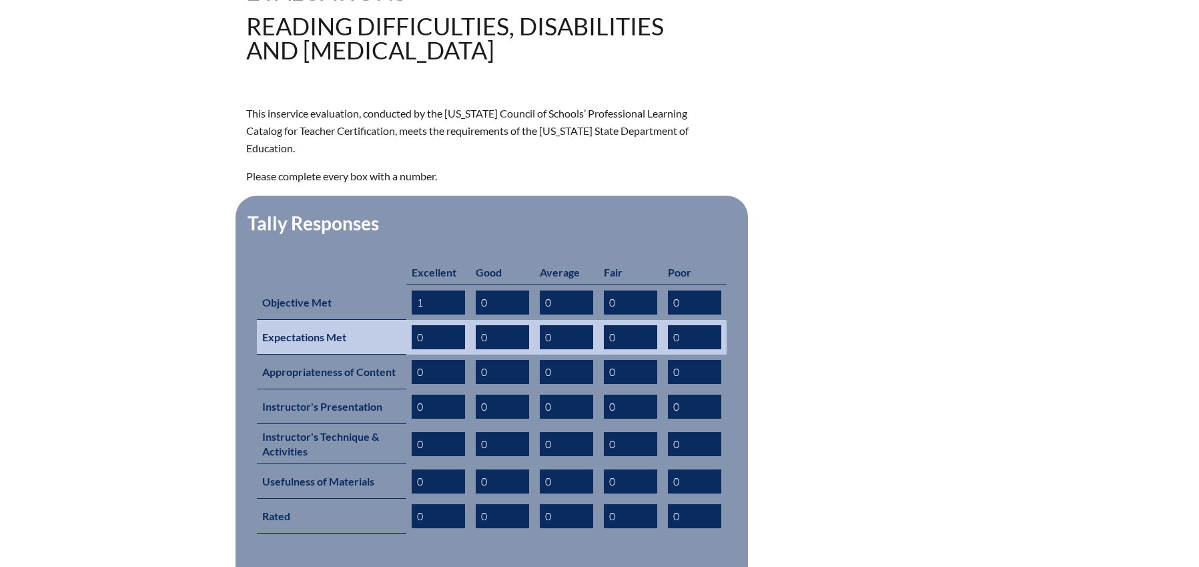
type input "1"
drag, startPoint x: 418, startPoint y: 318, endPoint x: 432, endPoint y: 318, distance: 14.0
click at [431, 325] on input "0" at bounding box center [438, 337] width 53 height 24
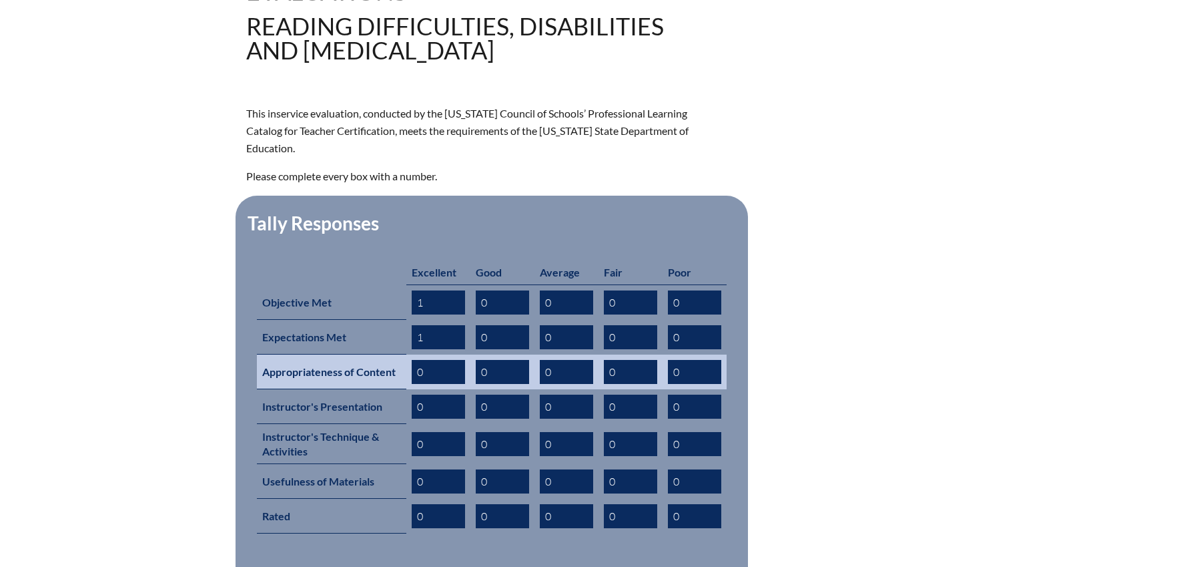
type input "1"
drag, startPoint x: 416, startPoint y: 344, endPoint x: 428, endPoint y: 353, distance: 14.8
click at [428, 360] on input "0" at bounding box center [438, 372] width 53 height 24
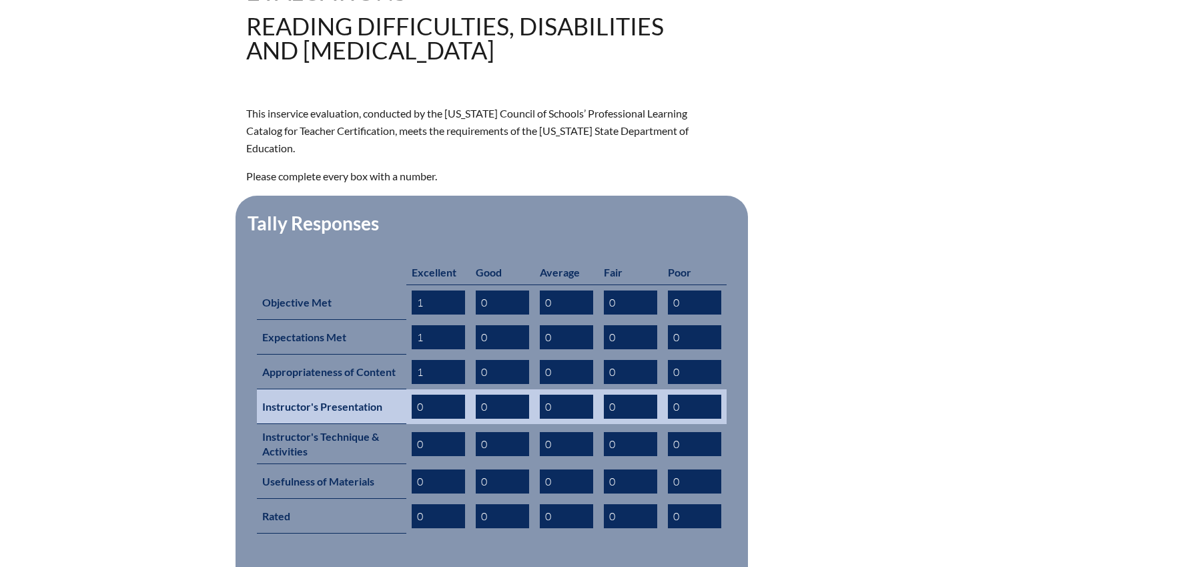
type input "1"
drag, startPoint x: 418, startPoint y: 383, endPoint x: 459, endPoint y: 400, distance: 43.4
click at [459, 400] on td "0" at bounding box center [438, 406] width 64 height 35
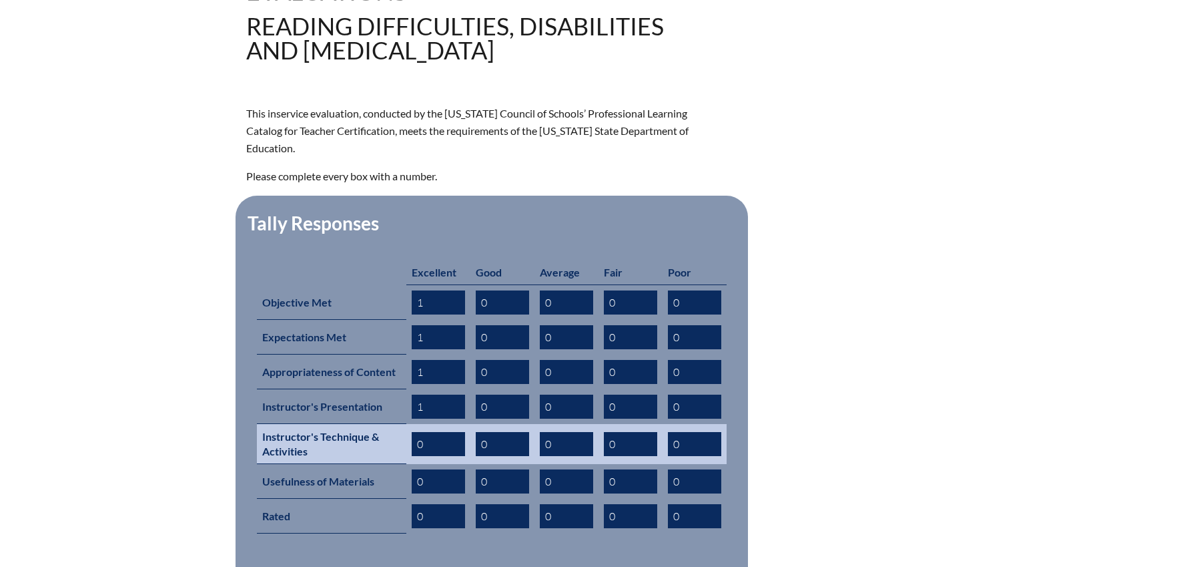
type input "1"
drag, startPoint x: 418, startPoint y: 425, endPoint x: 433, endPoint y: 428, distance: 14.9
click at [433, 432] on input "1" at bounding box center [438, 444] width 53 height 24
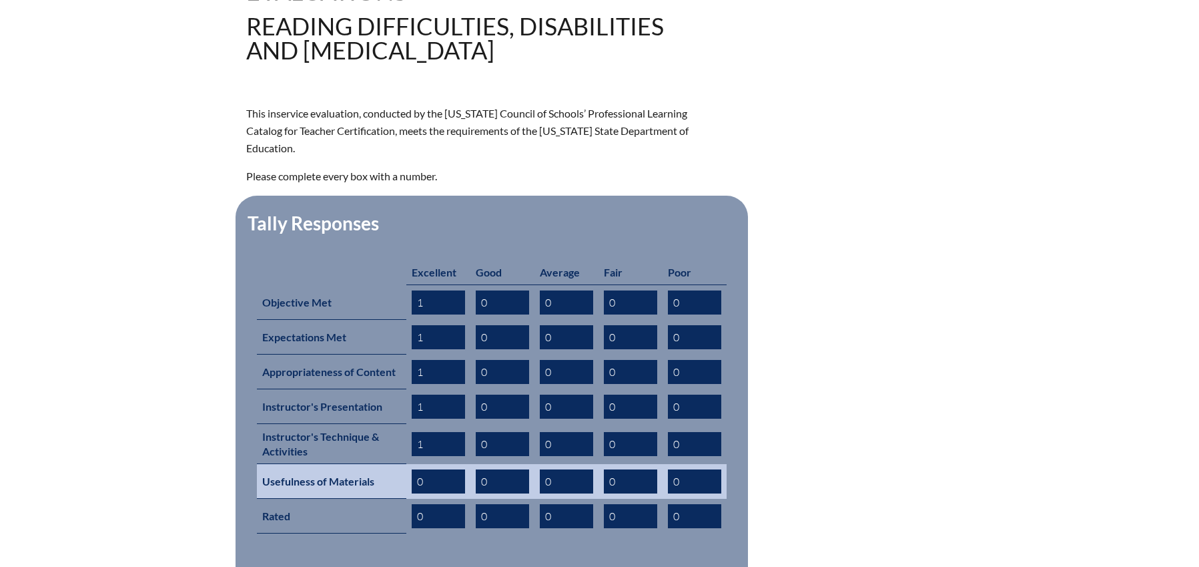
type input "1"
drag, startPoint x: 420, startPoint y: 461, endPoint x: 433, endPoint y: 464, distance: 13.1
click at [433, 469] on input "0" at bounding box center [438, 481] width 53 height 24
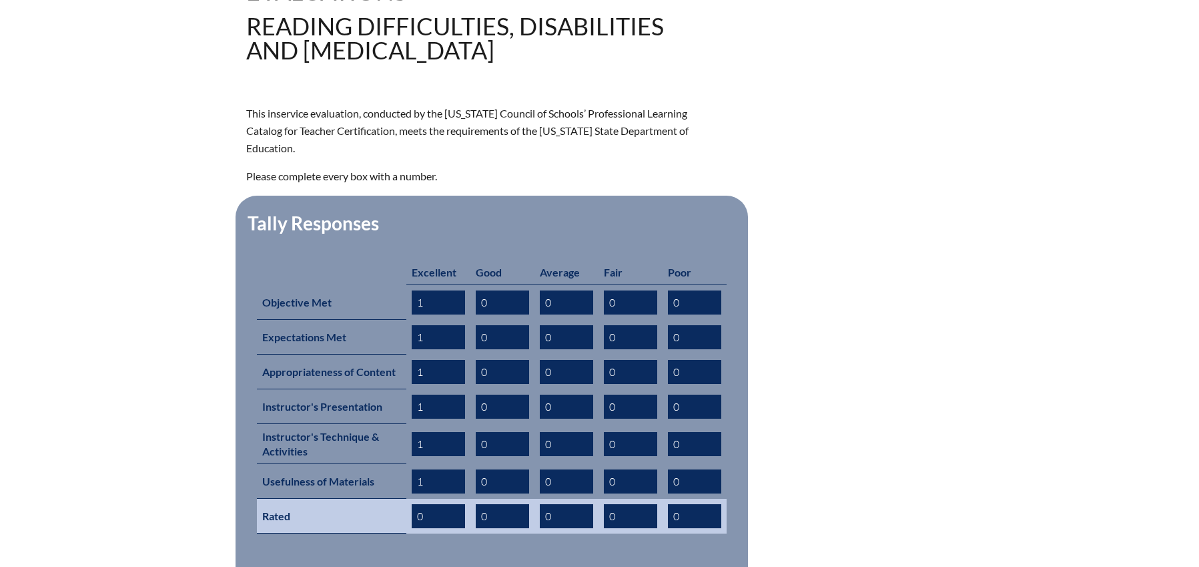
type input "1"
drag, startPoint x: 415, startPoint y: 494, endPoint x: 436, endPoint y: 498, distance: 21.1
click at [435, 504] on input "1" at bounding box center [438, 516] width 53 height 24
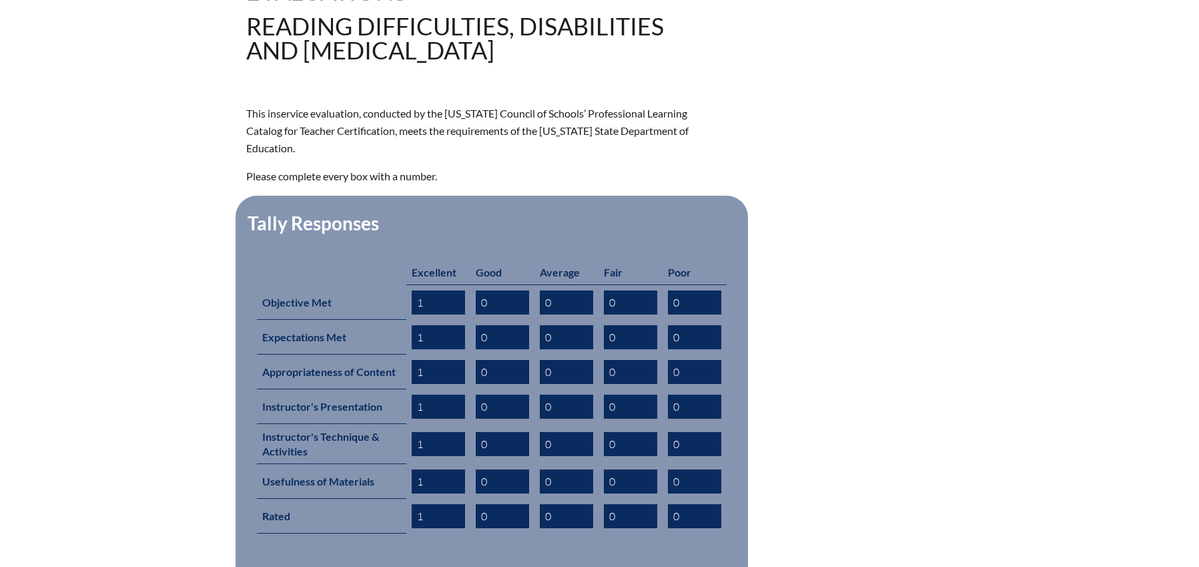
type input "1"
click at [786, 377] on form "This inservice evaluation, conducted by the Florida Council of Schools’ Profess…" at bounding box center [599, 400] width 707 height 590
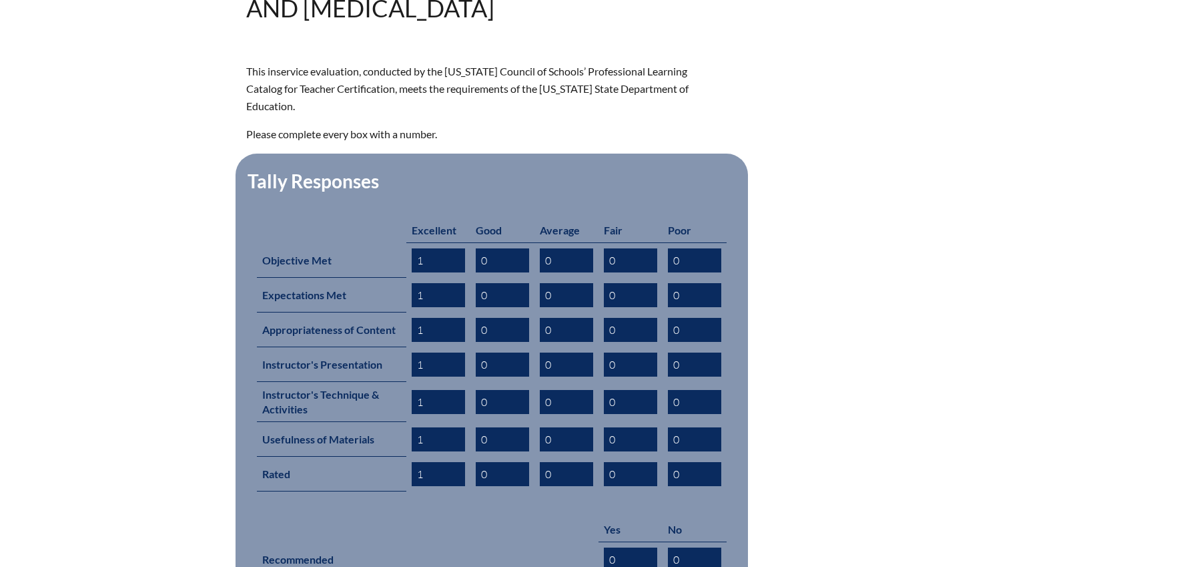
drag, startPoint x: 624, startPoint y: 555, endPoint x: 574, endPoint y: 555, distance: 50.1
click at [574, 555] on fieldset "Tally Responses Excellent Good Average Fair Poor Objective Met 1 0 0 0 0 Expect…" at bounding box center [492, 404] width 513 height 500
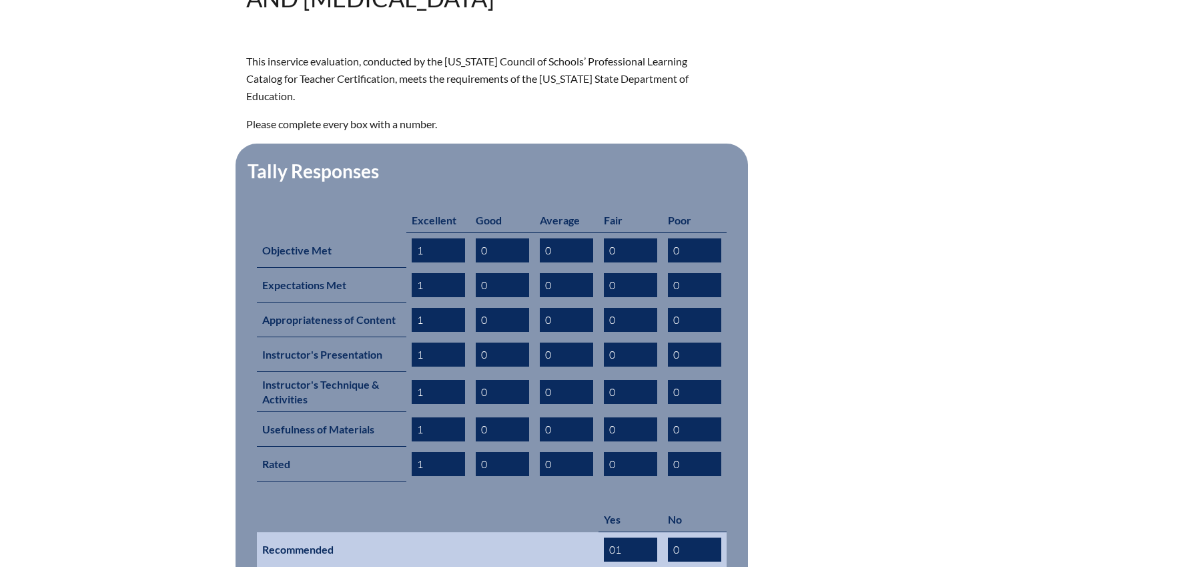
drag, startPoint x: 619, startPoint y: 527, endPoint x: 587, endPoint y: 526, distance: 32.0
click at [587, 532] on tr "Recommended 01 0" at bounding box center [492, 549] width 470 height 35
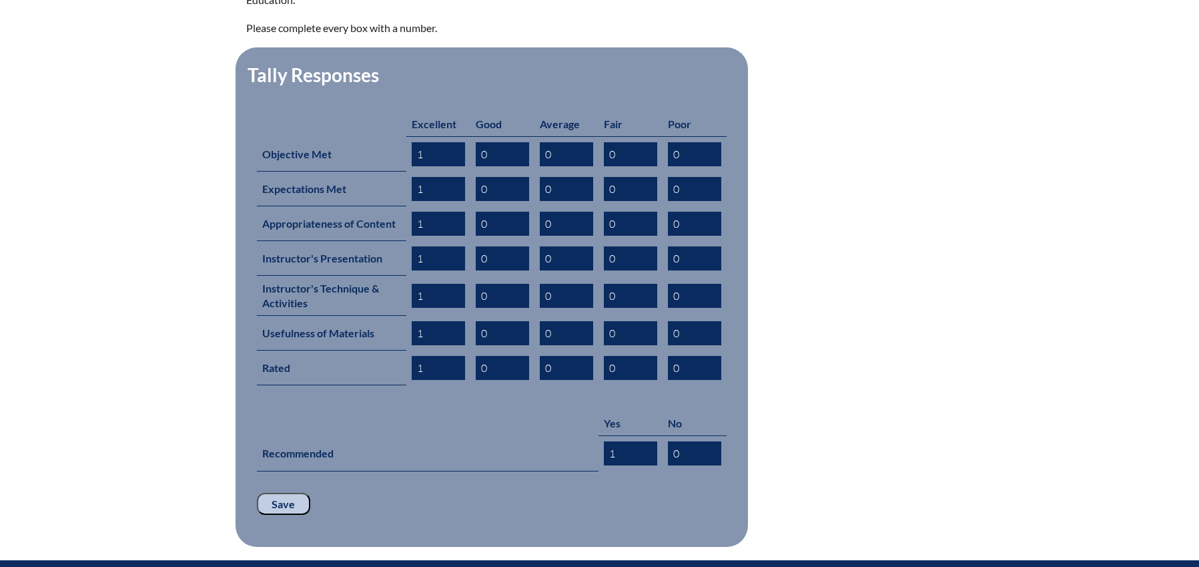
scroll to position [708, 0]
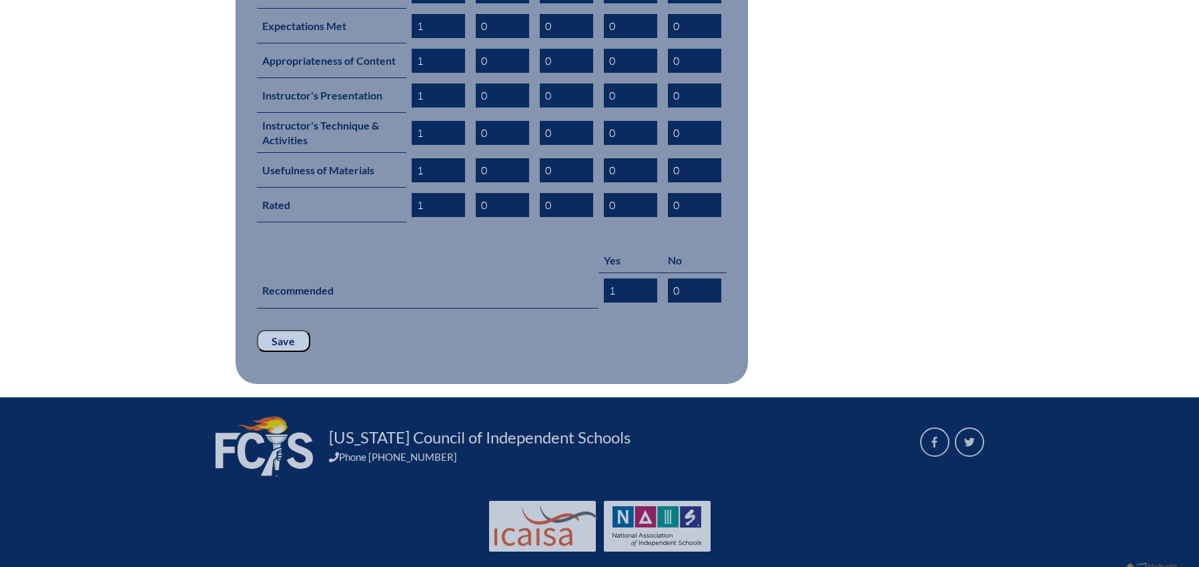
type input "1"
click at [272, 330] on input "Save" at bounding box center [283, 341] width 53 height 23
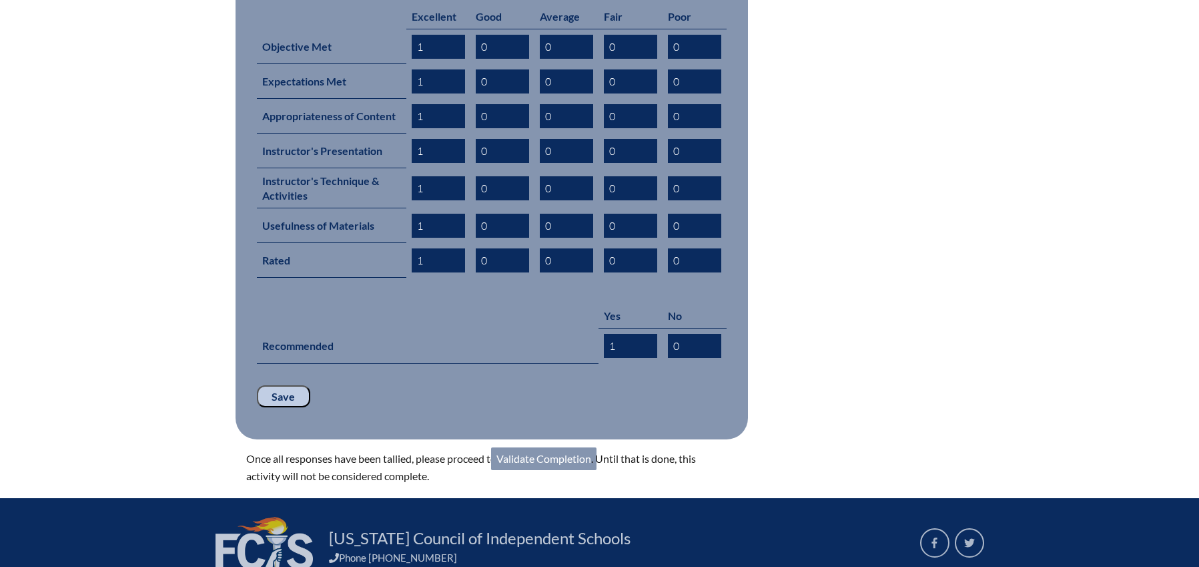
scroll to position [754, 0]
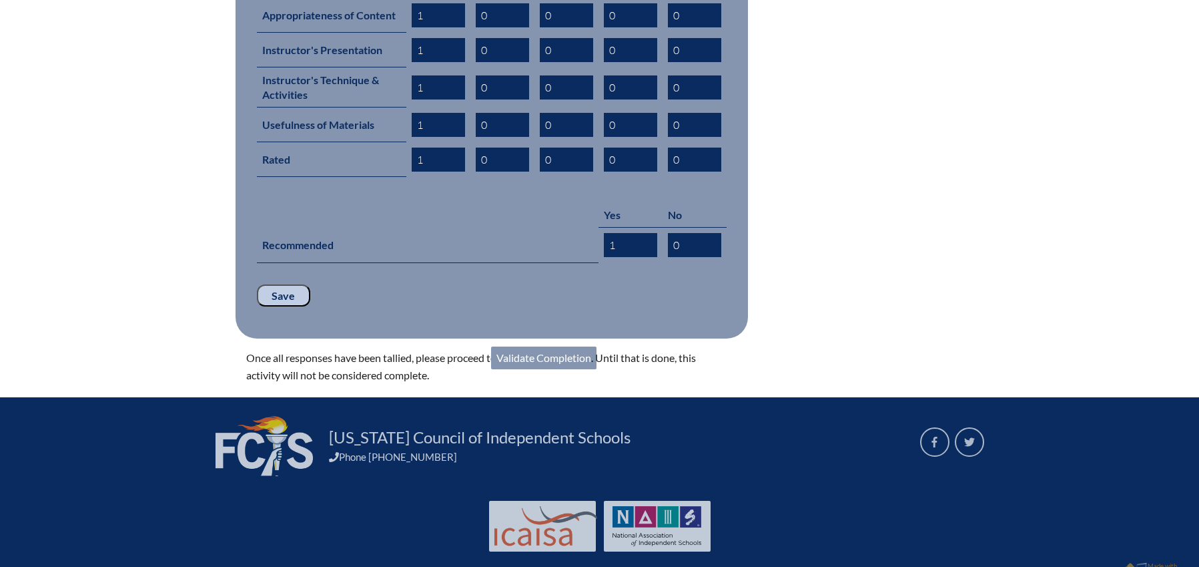
click at [279, 284] on input "Save" at bounding box center [283, 295] width 53 height 23
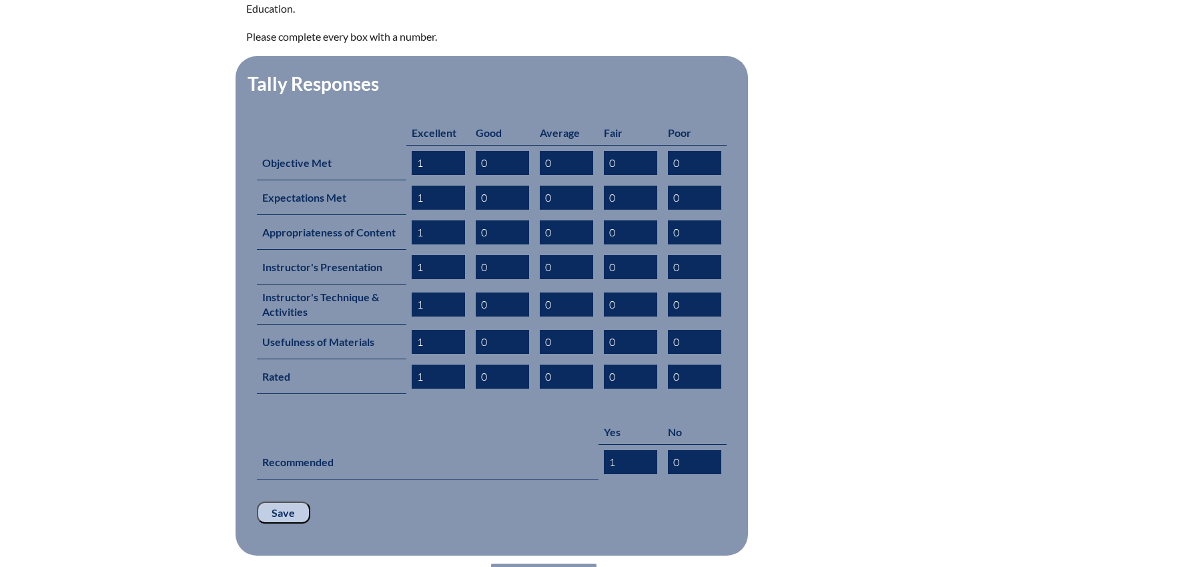
scroll to position [754, 0]
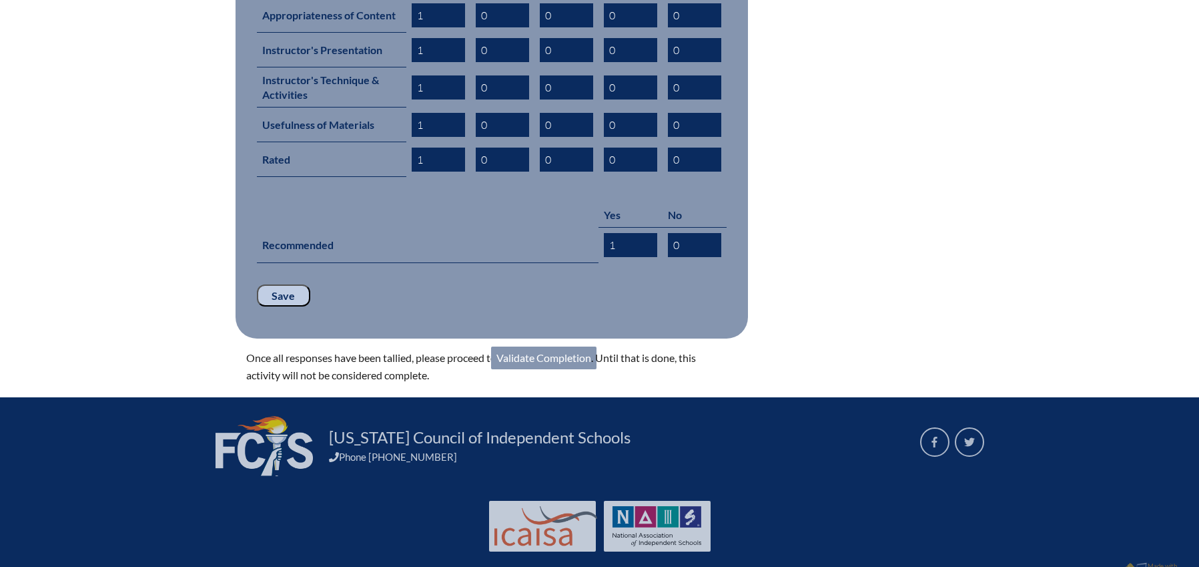
click at [538, 346] on link "Validate Completion" at bounding box center [543, 357] width 105 height 23
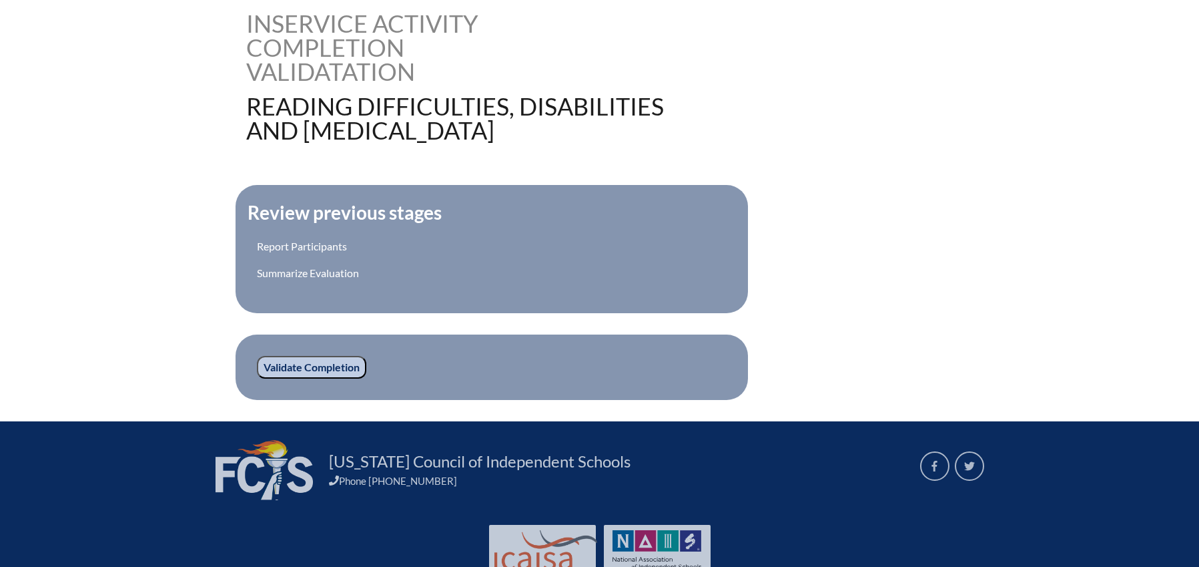
scroll to position [387, 0]
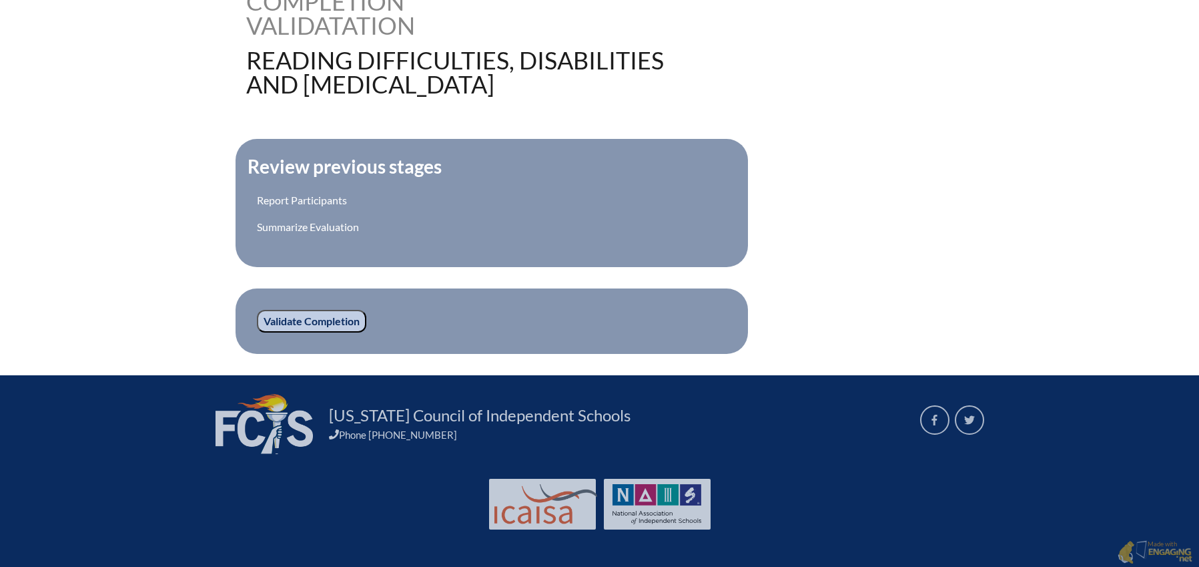
click at [345, 322] on input "Validate Completion" at bounding box center [311, 321] width 109 height 23
